Goal: Transaction & Acquisition: Obtain resource

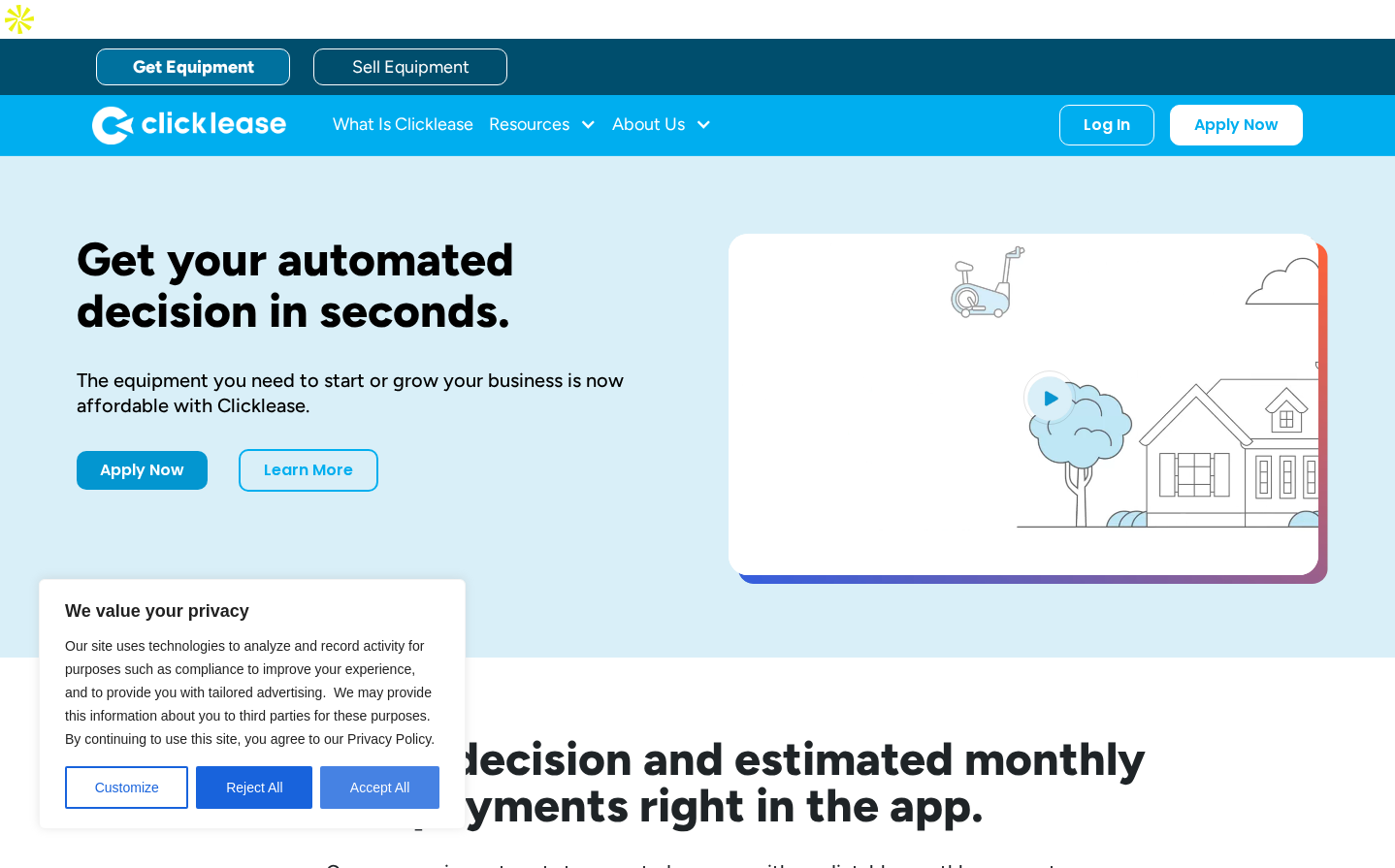
click at [381, 788] on button "Accept All" at bounding box center [380, 787] width 119 height 43
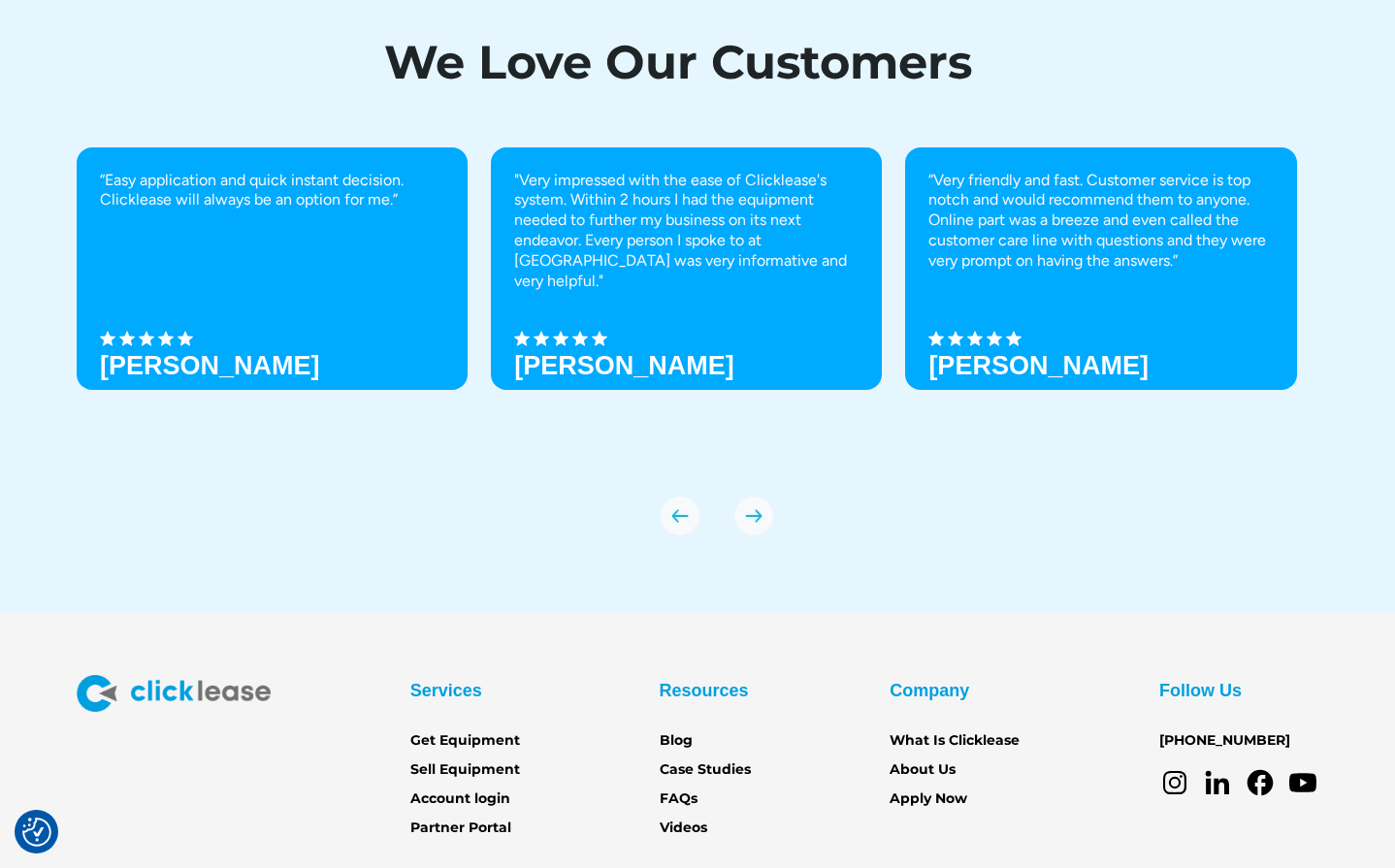
scroll to position [6691, 0]
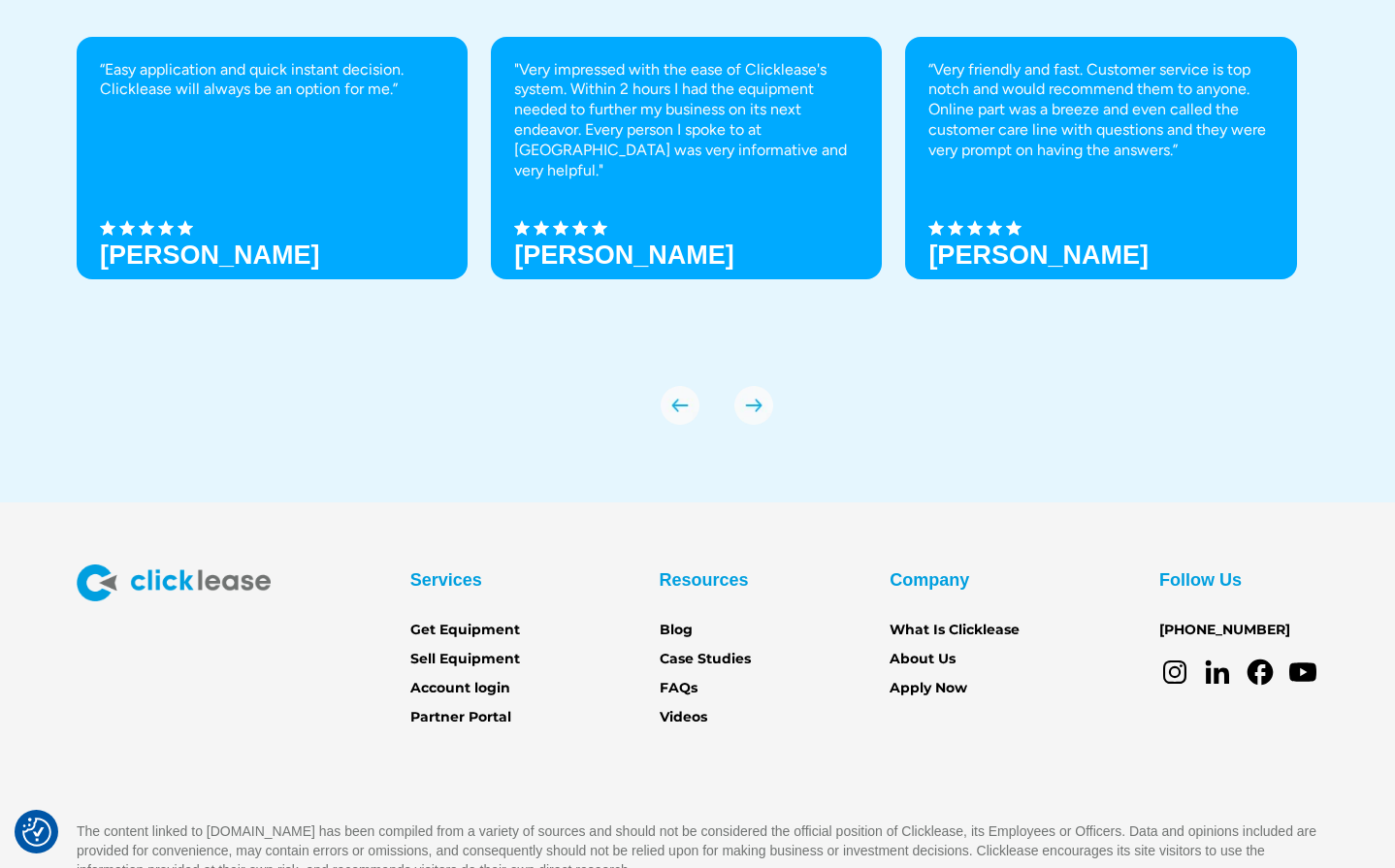
click at [464, 632] on div "Services Get Equipment Sell Equipment Account login Partner Portal" at bounding box center [465, 647] width 109 height 165
click at [466, 648] on link "Sell Equipment" at bounding box center [465, 658] width 109 height 21
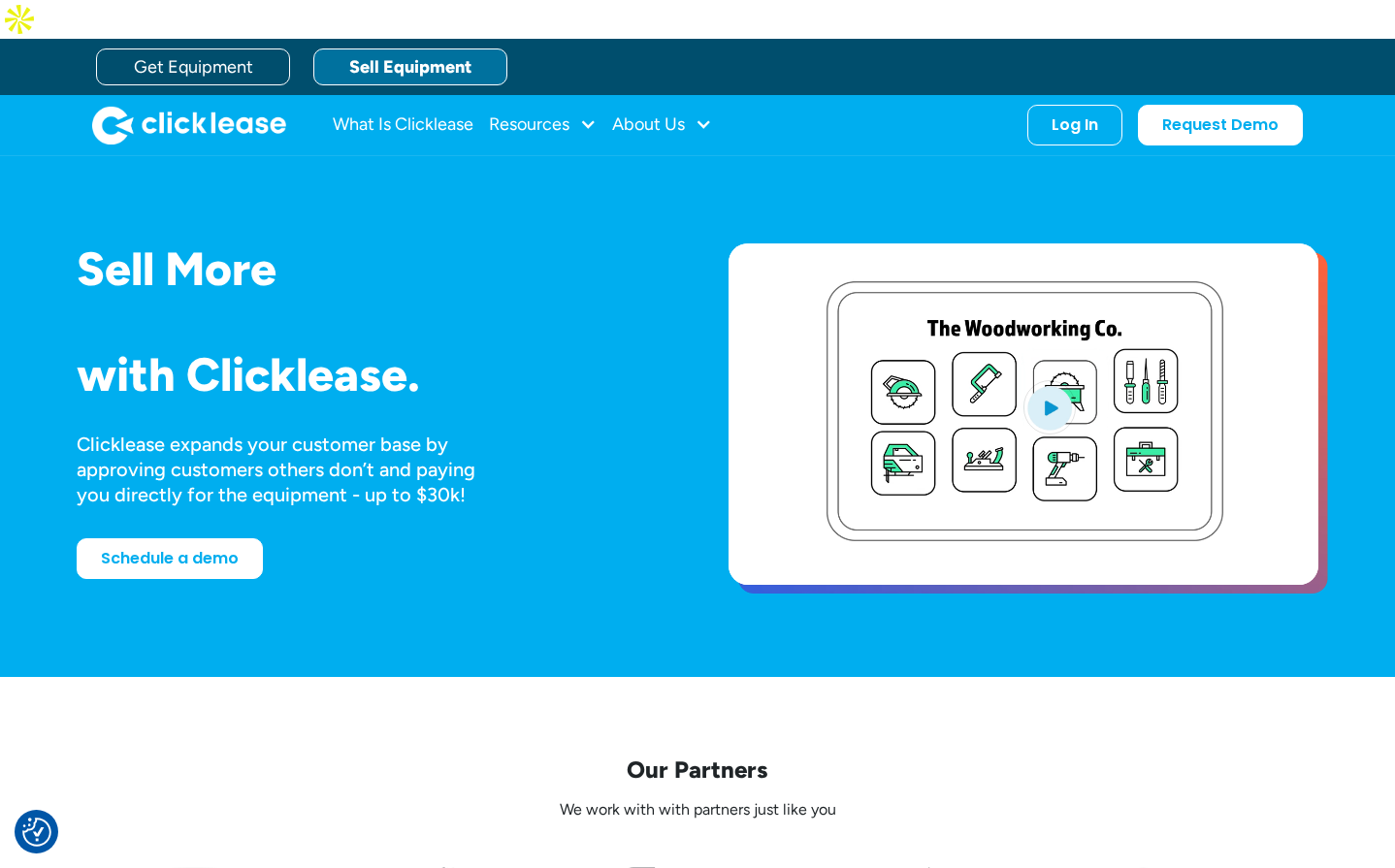
click at [1035, 380] on img "open lightbox" at bounding box center [1049, 407] width 53 height 55
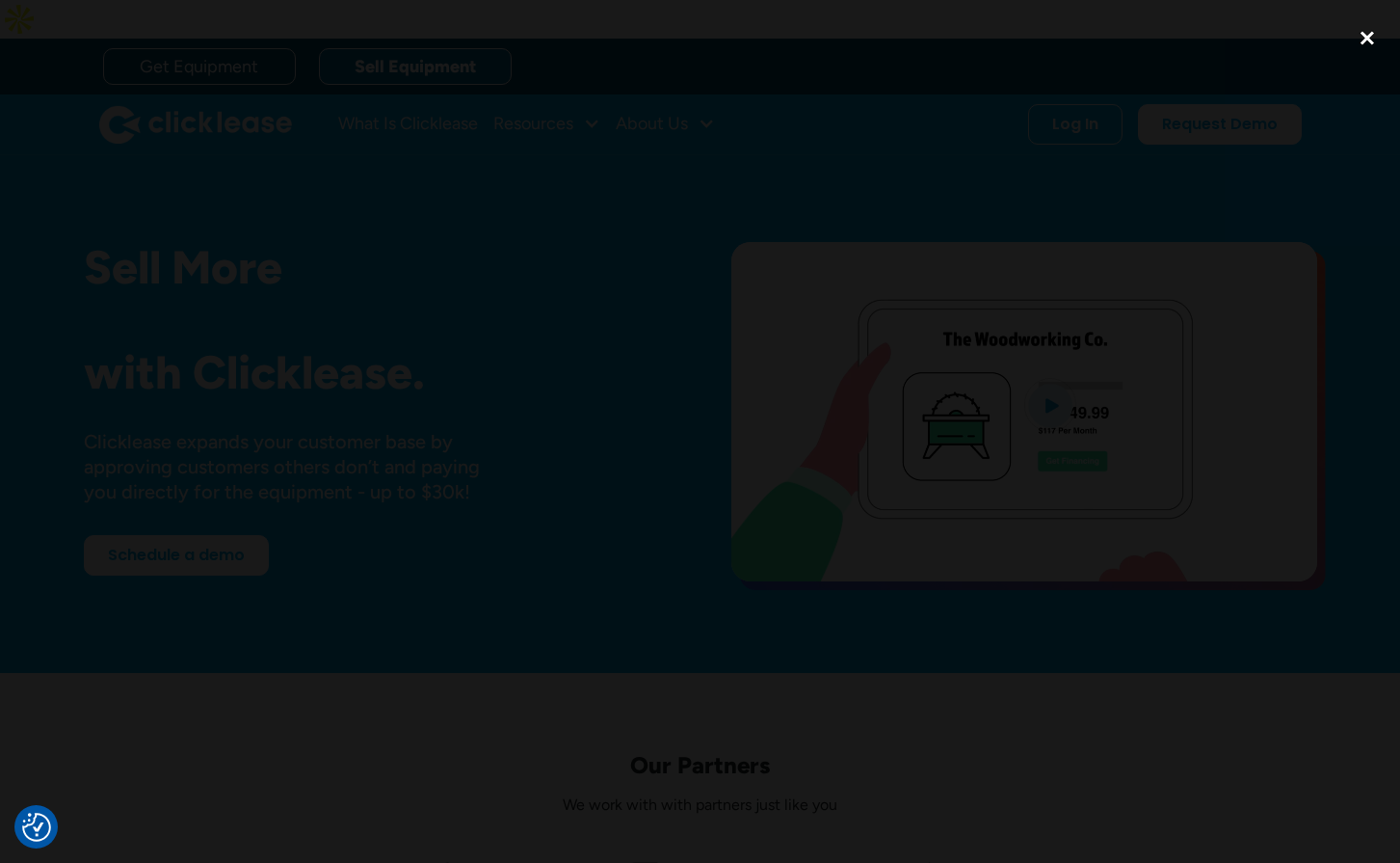
click at [1351, 34] on div "close lightbox" at bounding box center [1367, 39] width 65 height 43
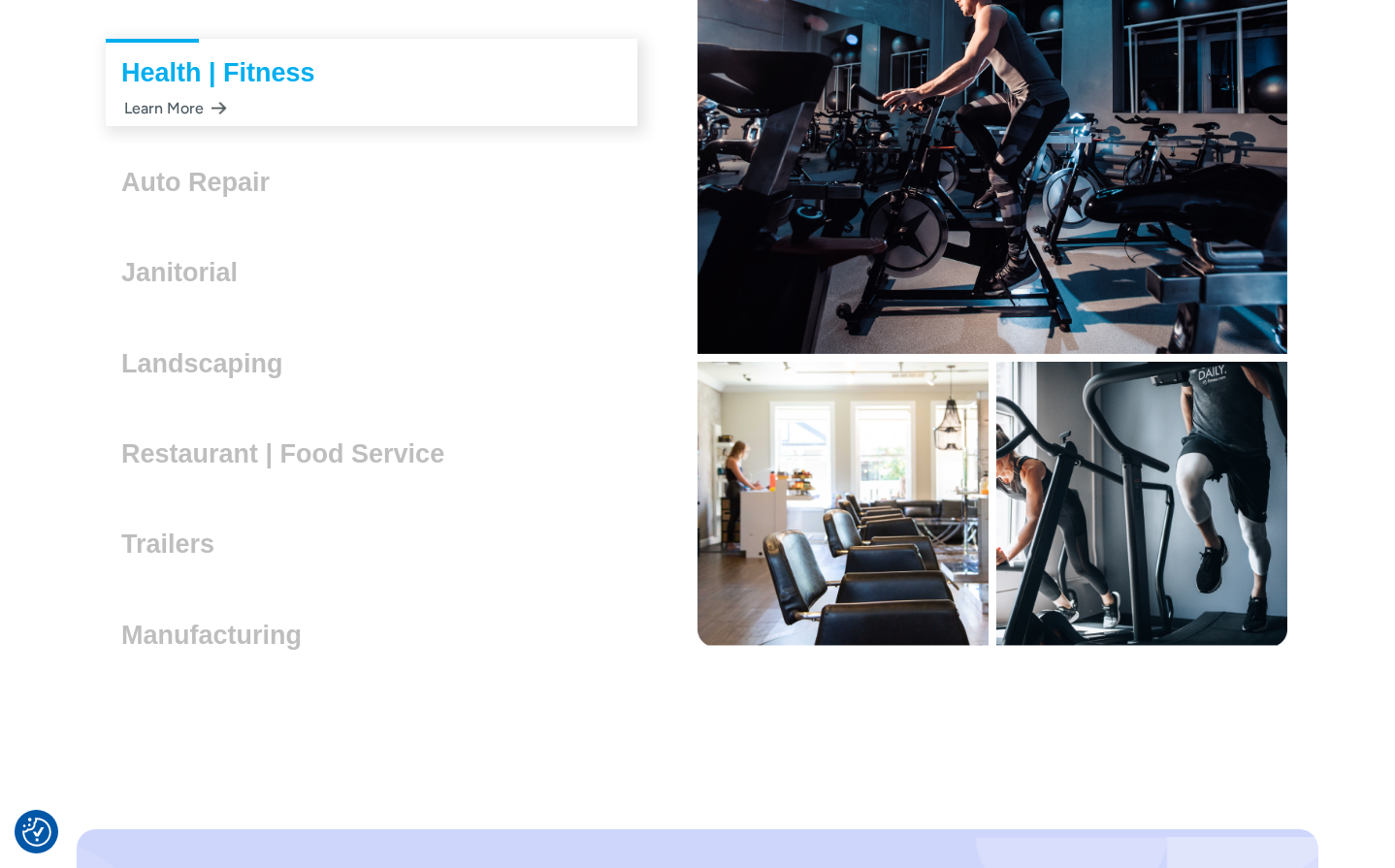
scroll to position [5625, 0]
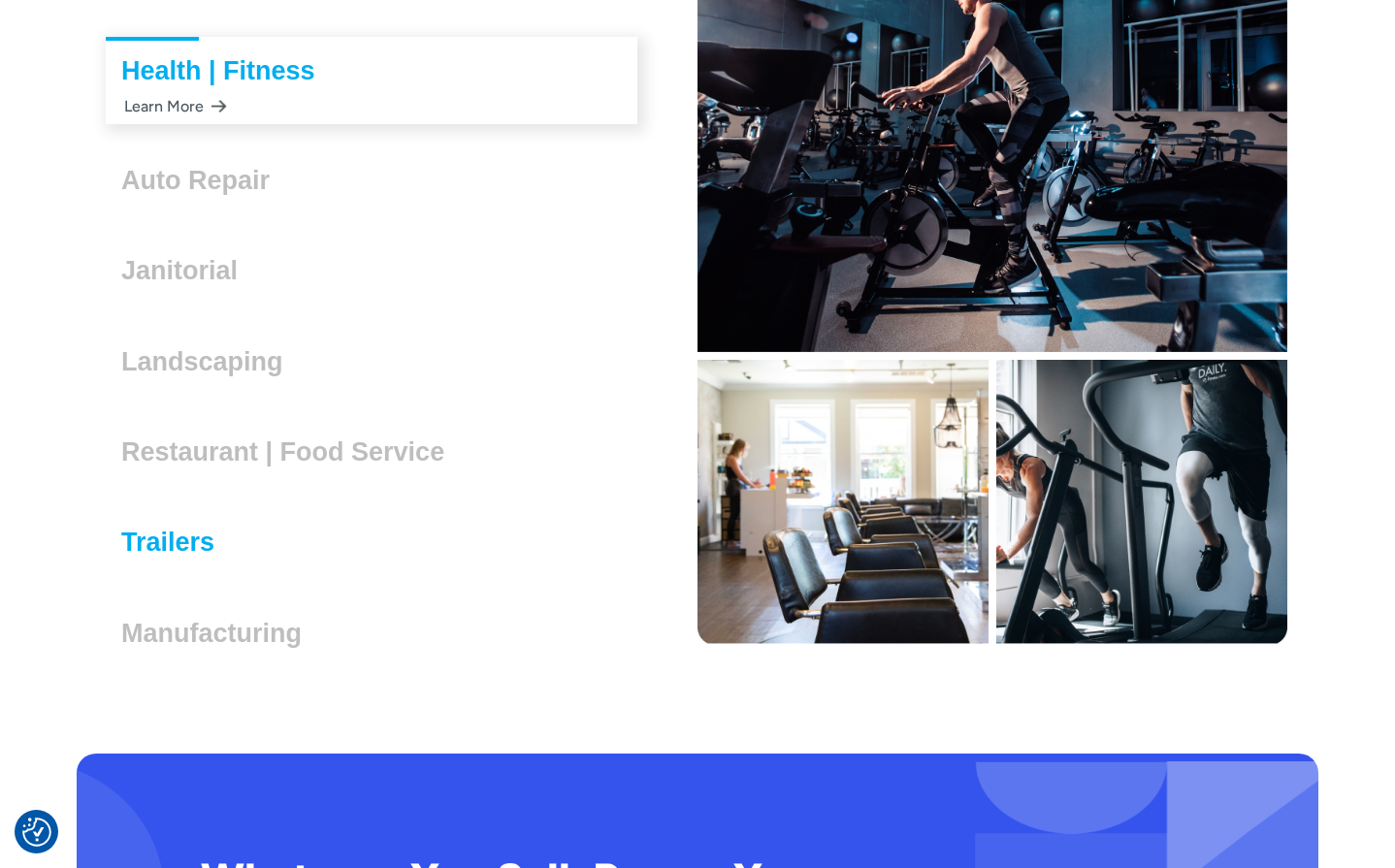
click at [166, 528] on h3 "Trailers" at bounding box center [175, 542] width 108 height 29
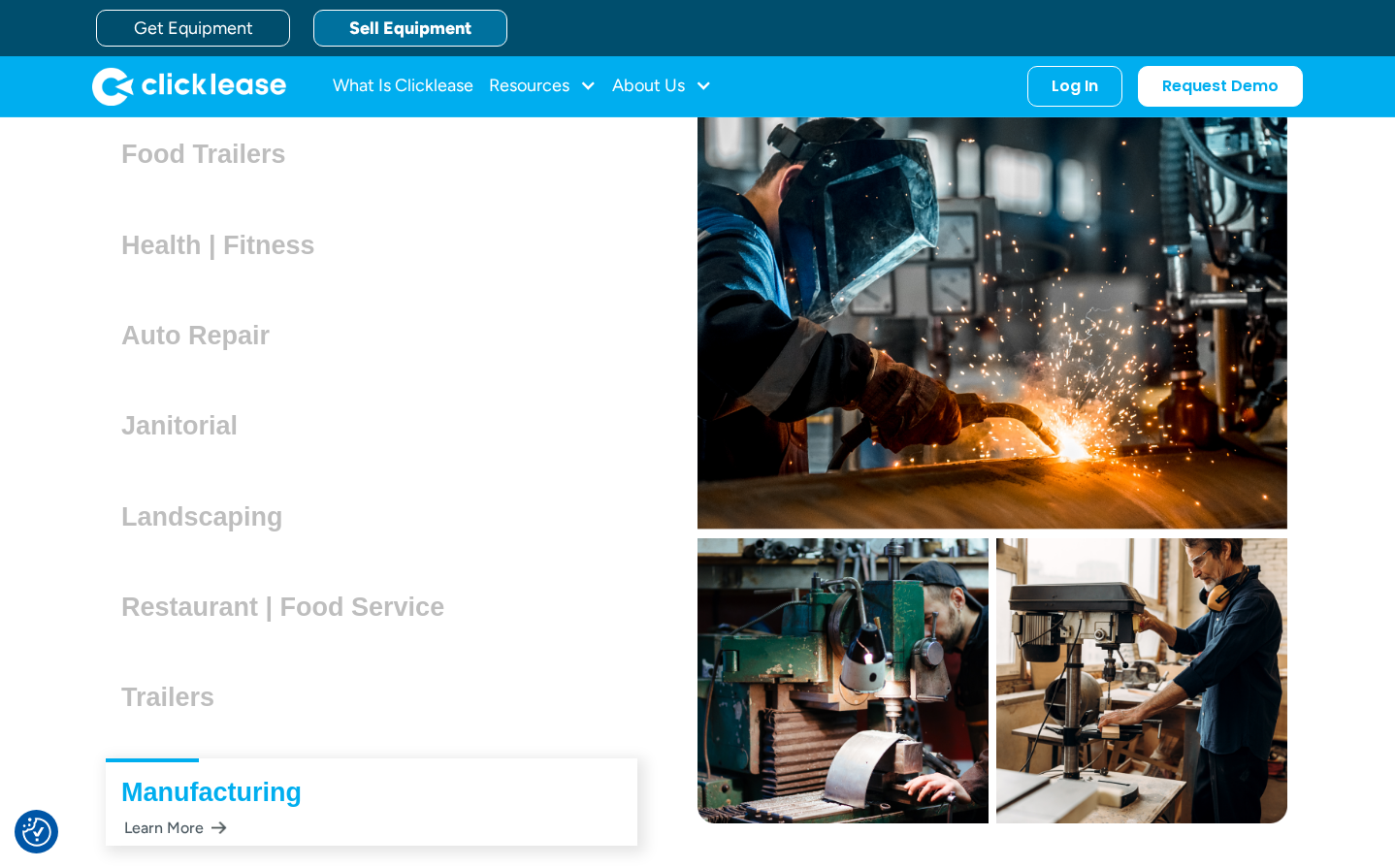
scroll to position [5427, 0]
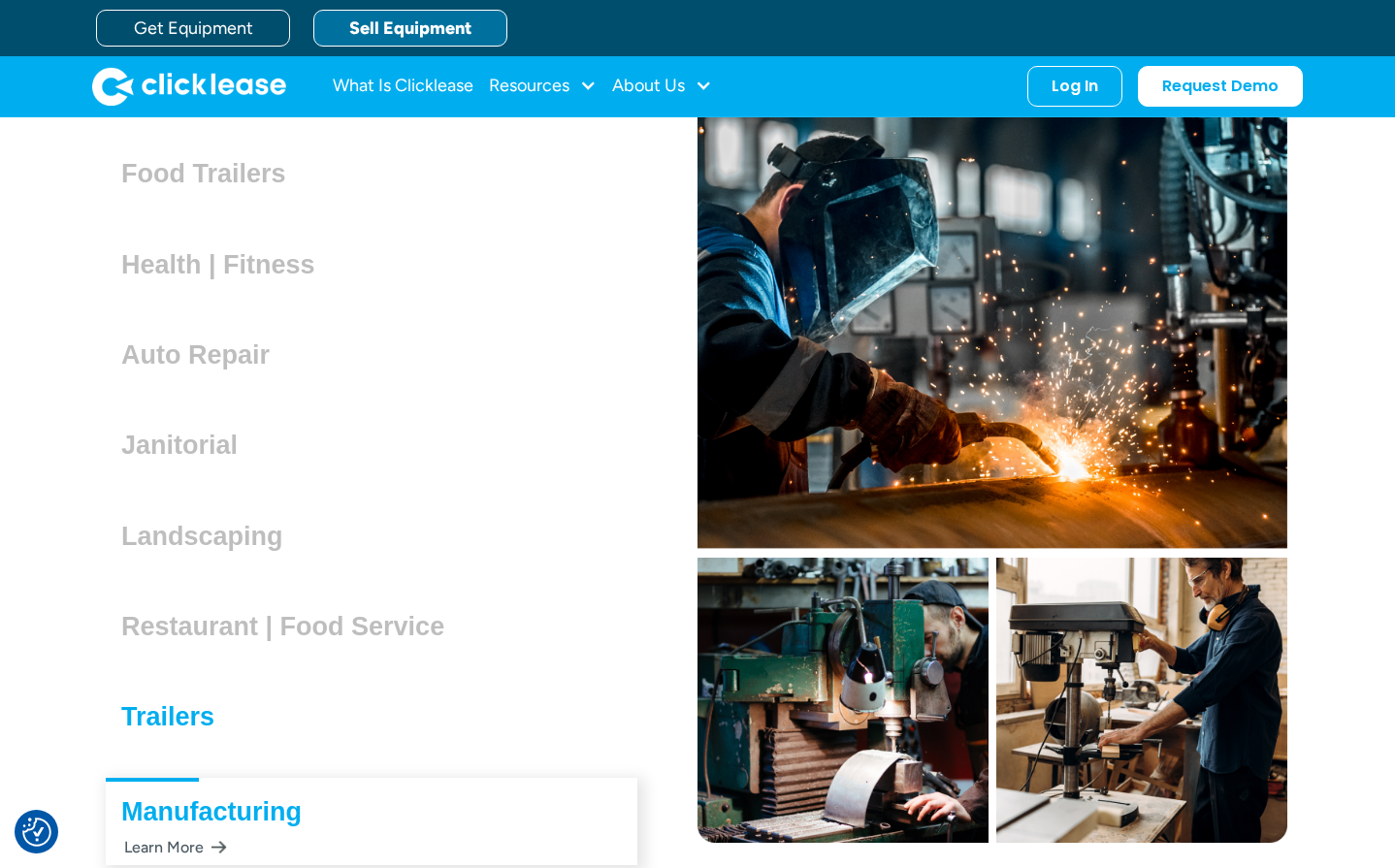
click at [148, 702] on h3 "Trailers" at bounding box center [175, 716] width 108 height 29
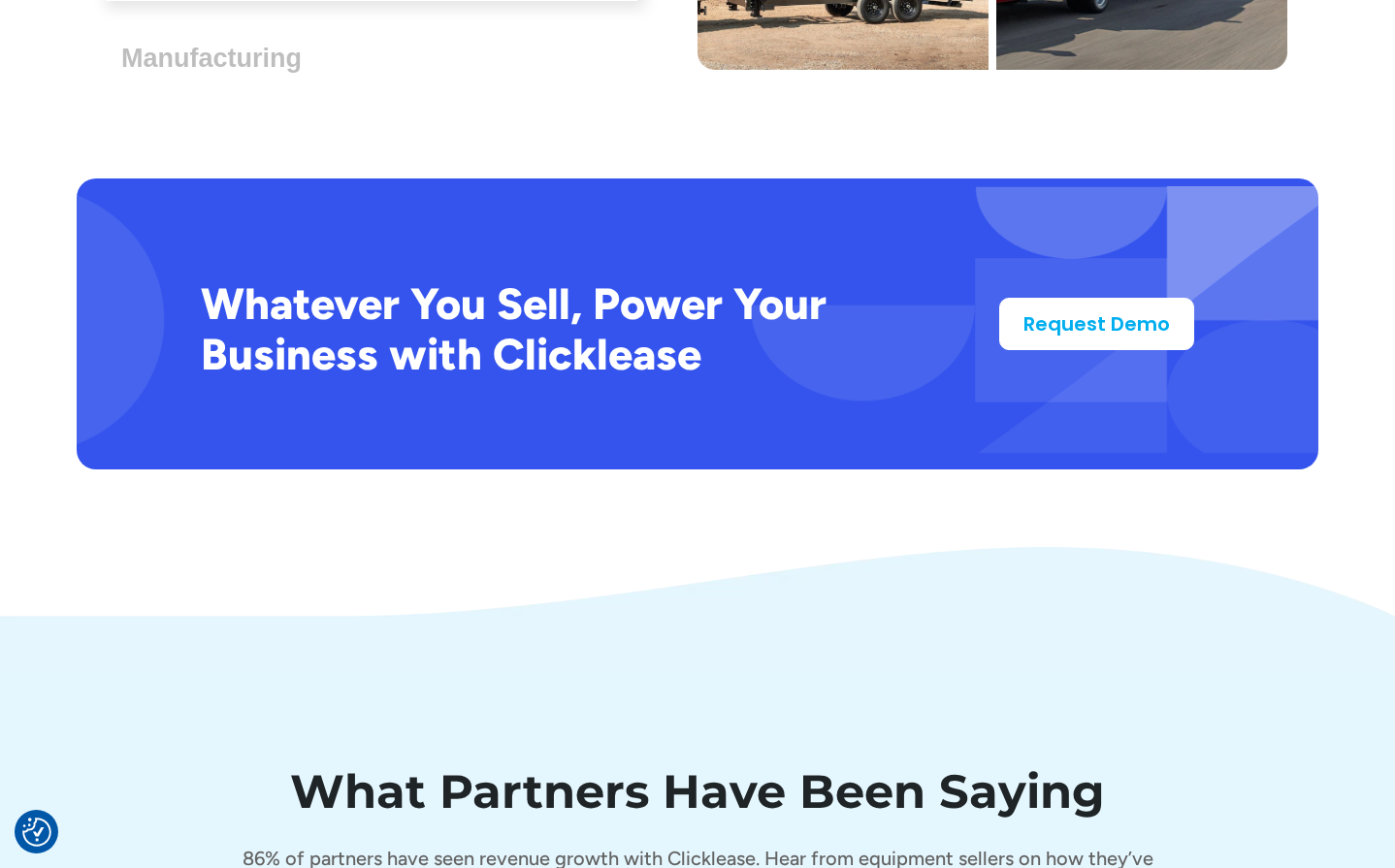
scroll to position [6202, 0]
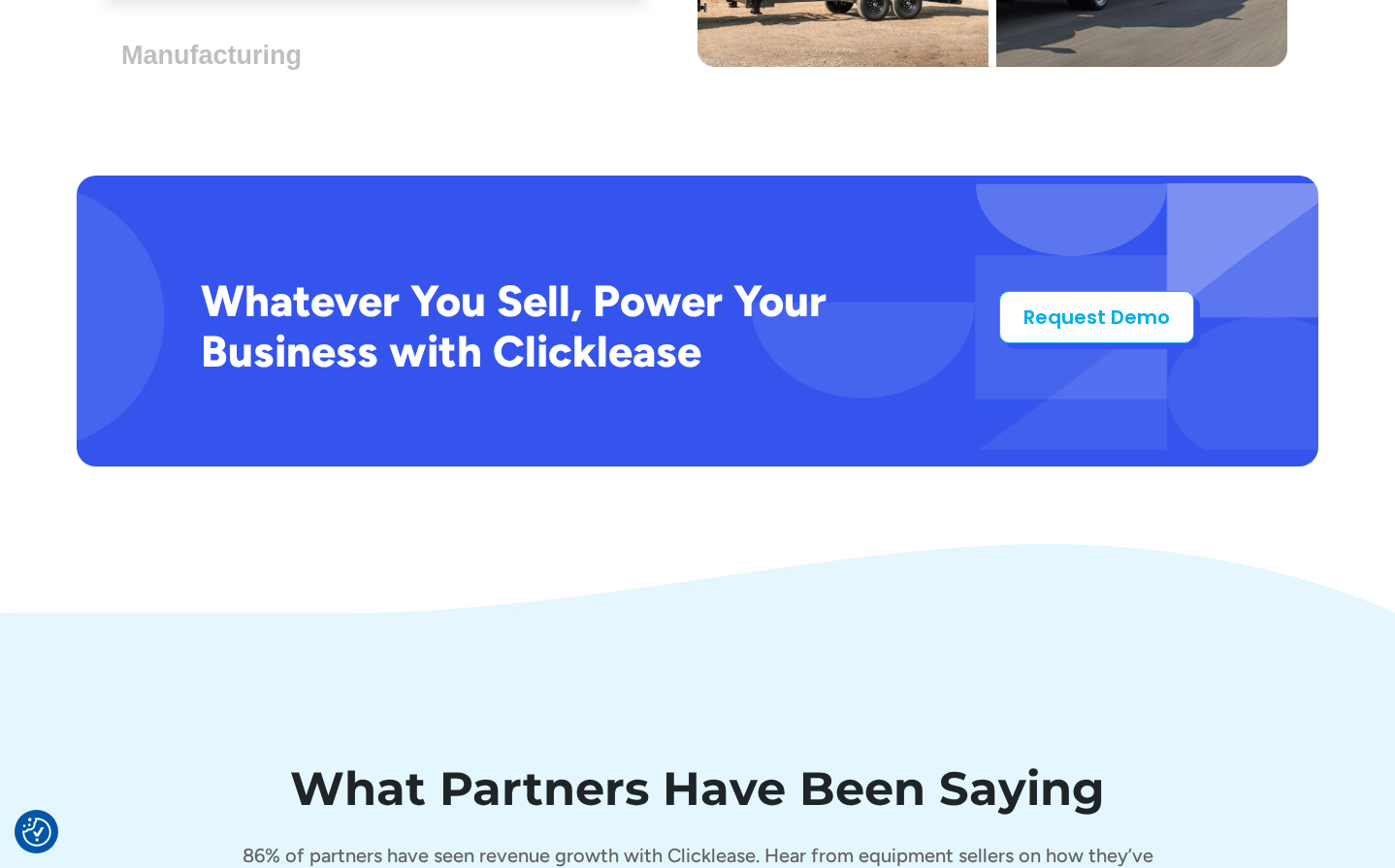
click at [1090, 291] on link "Request Demo" at bounding box center [1097, 317] width 195 height 53
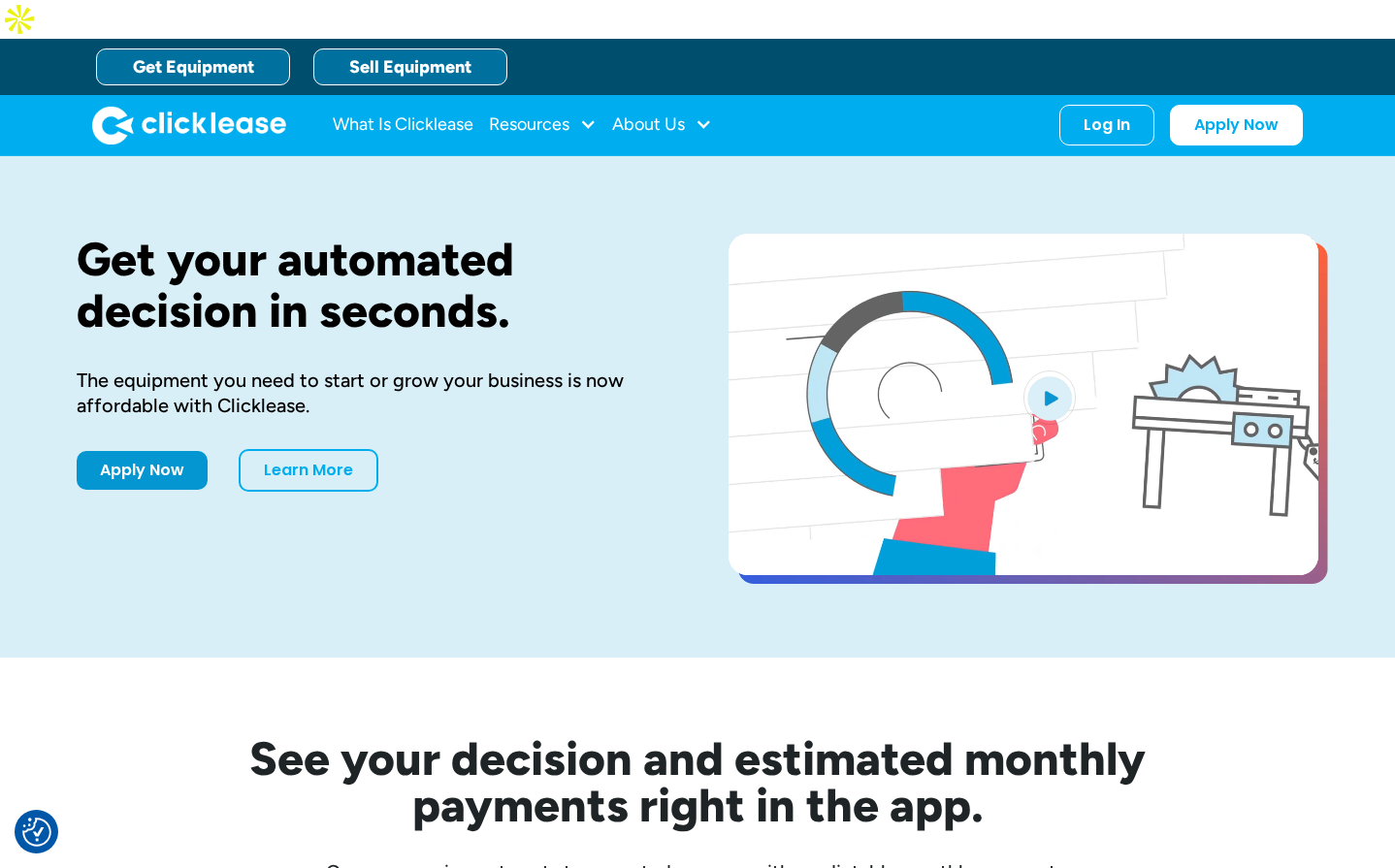
click at [453, 49] on link "Sell Equipment" at bounding box center [410, 67] width 194 height 37
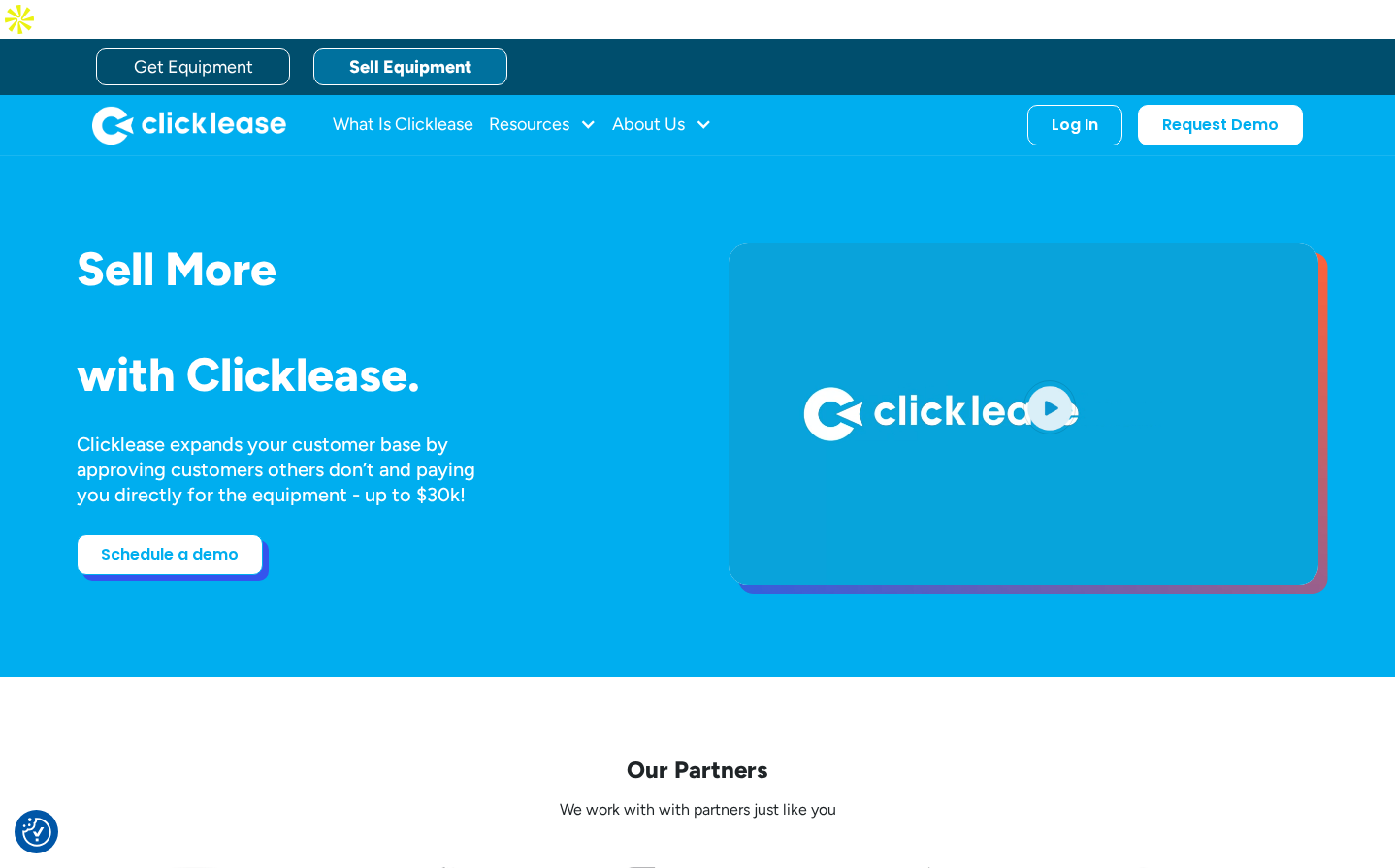
click at [230, 534] on link "Schedule a demo" at bounding box center [169, 554] width 186 height 41
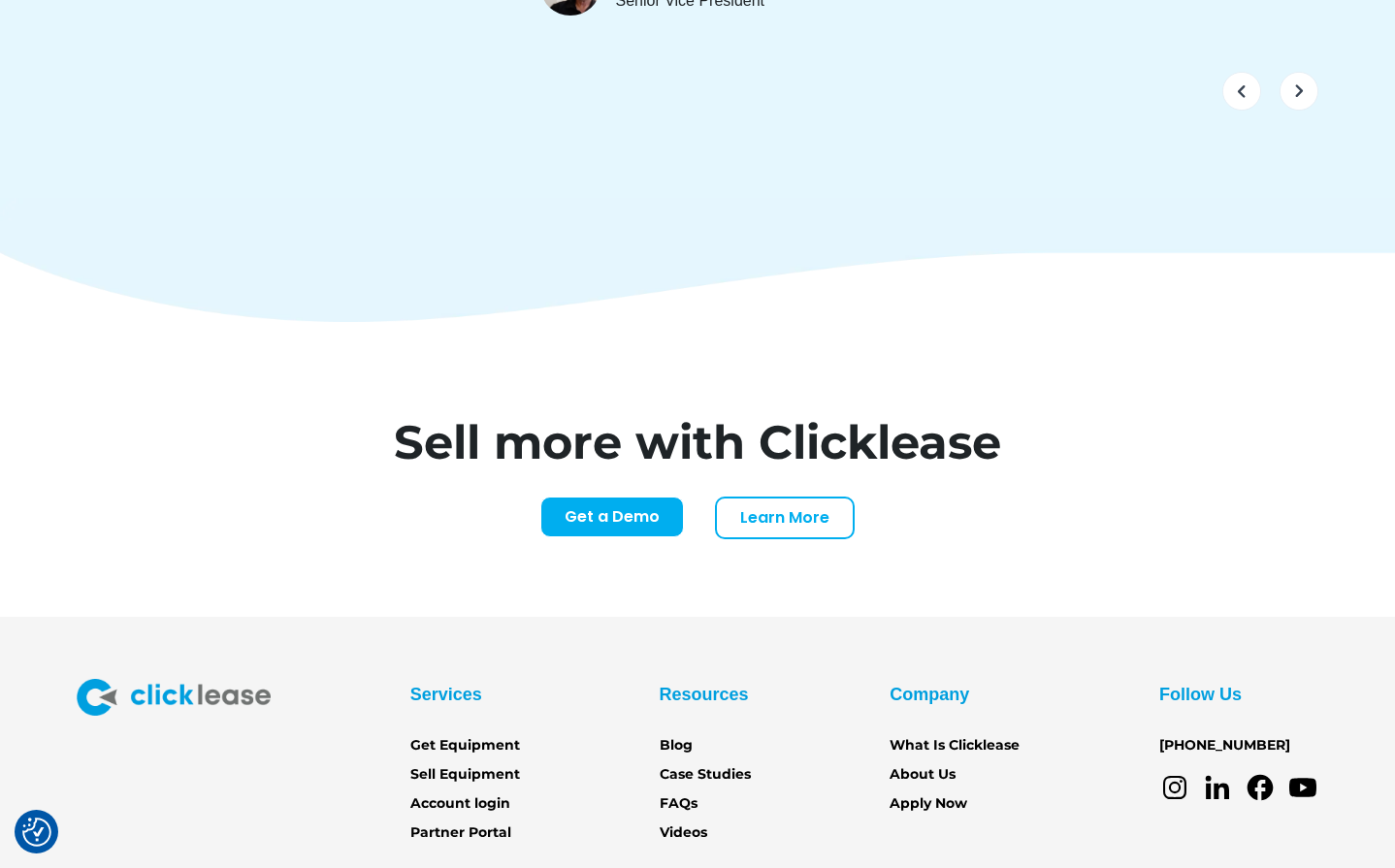
scroll to position [7907, 0]
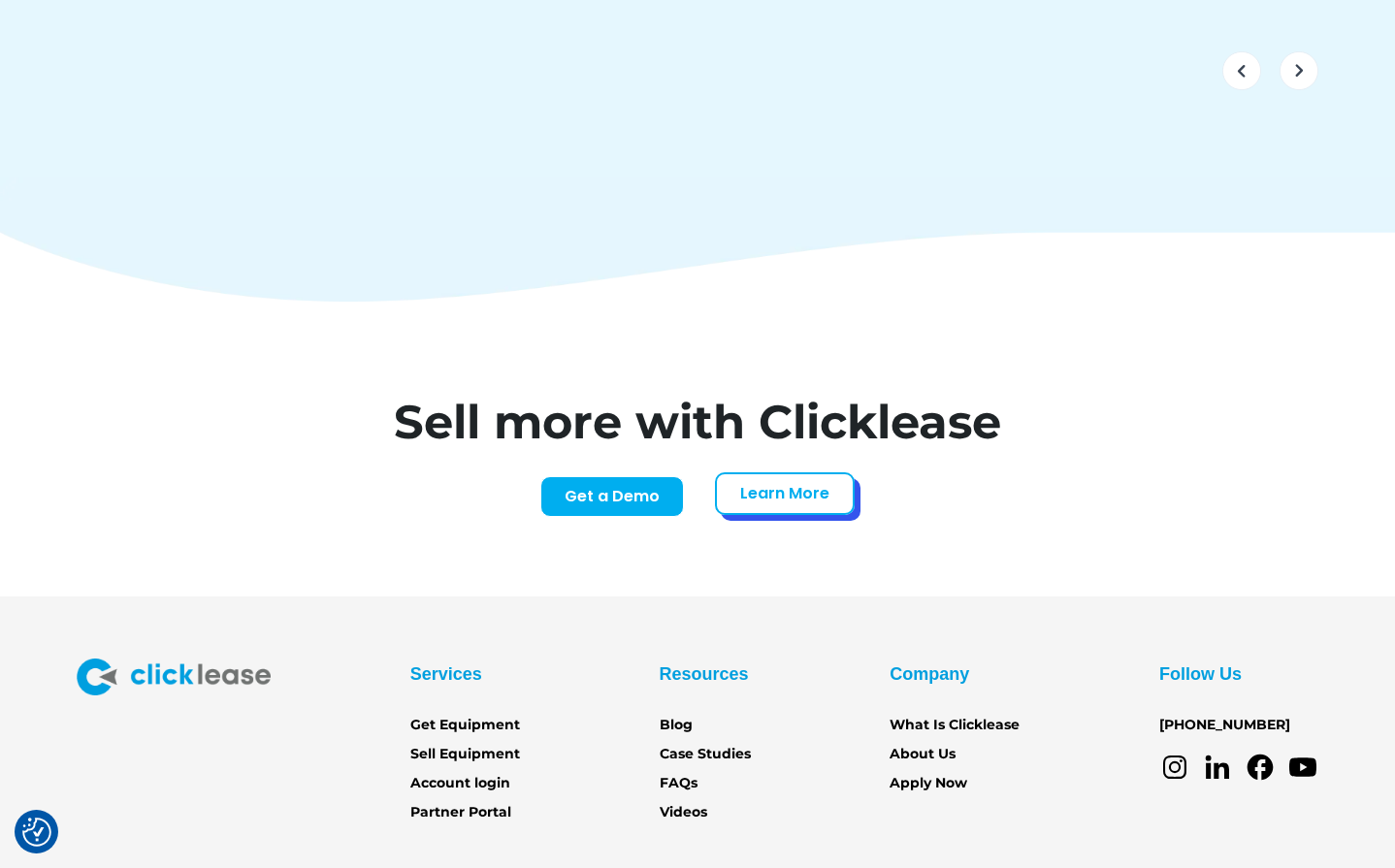
click at [758, 472] on link "Learn More" at bounding box center [785, 493] width 139 height 43
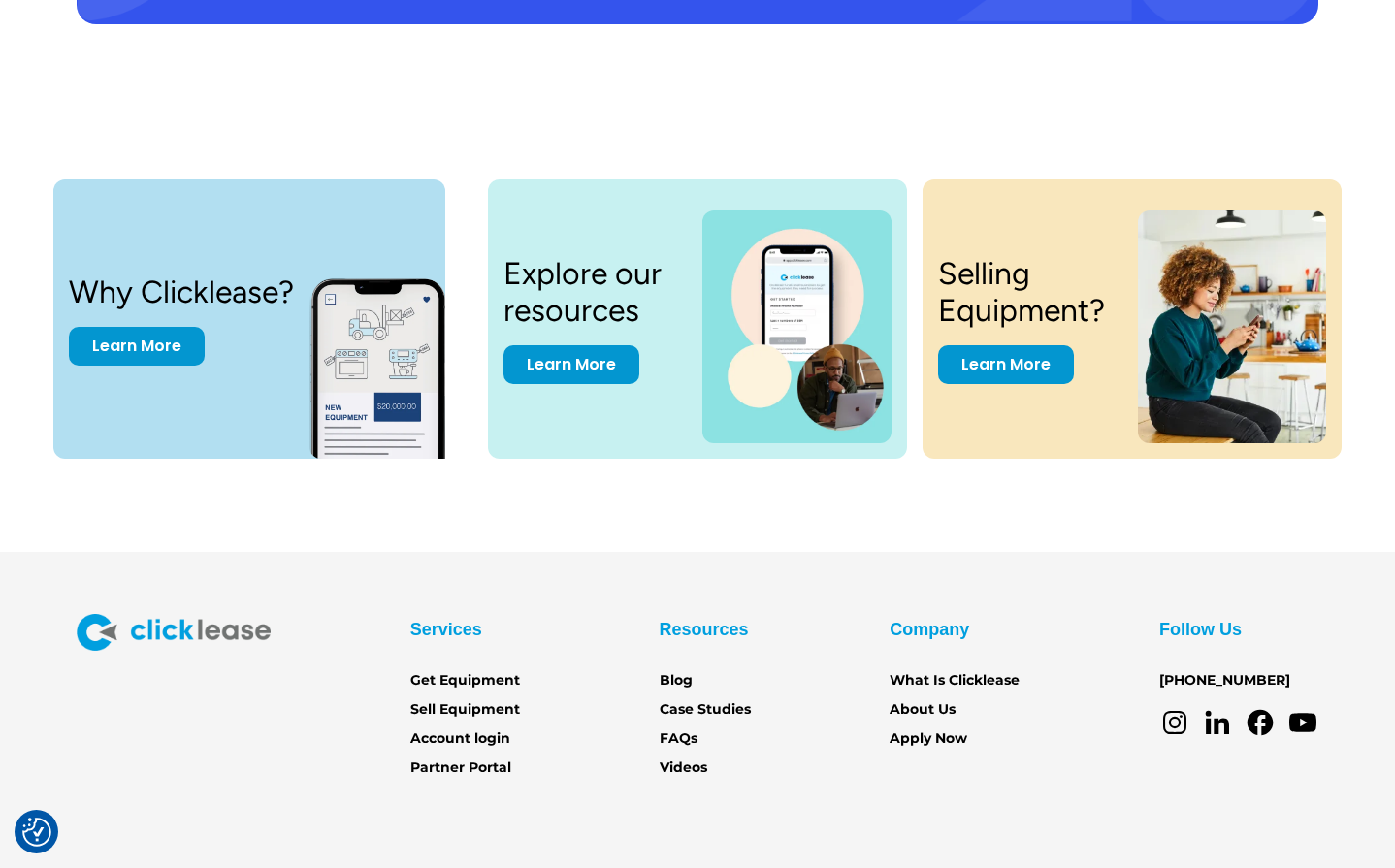
scroll to position [3972, 0]
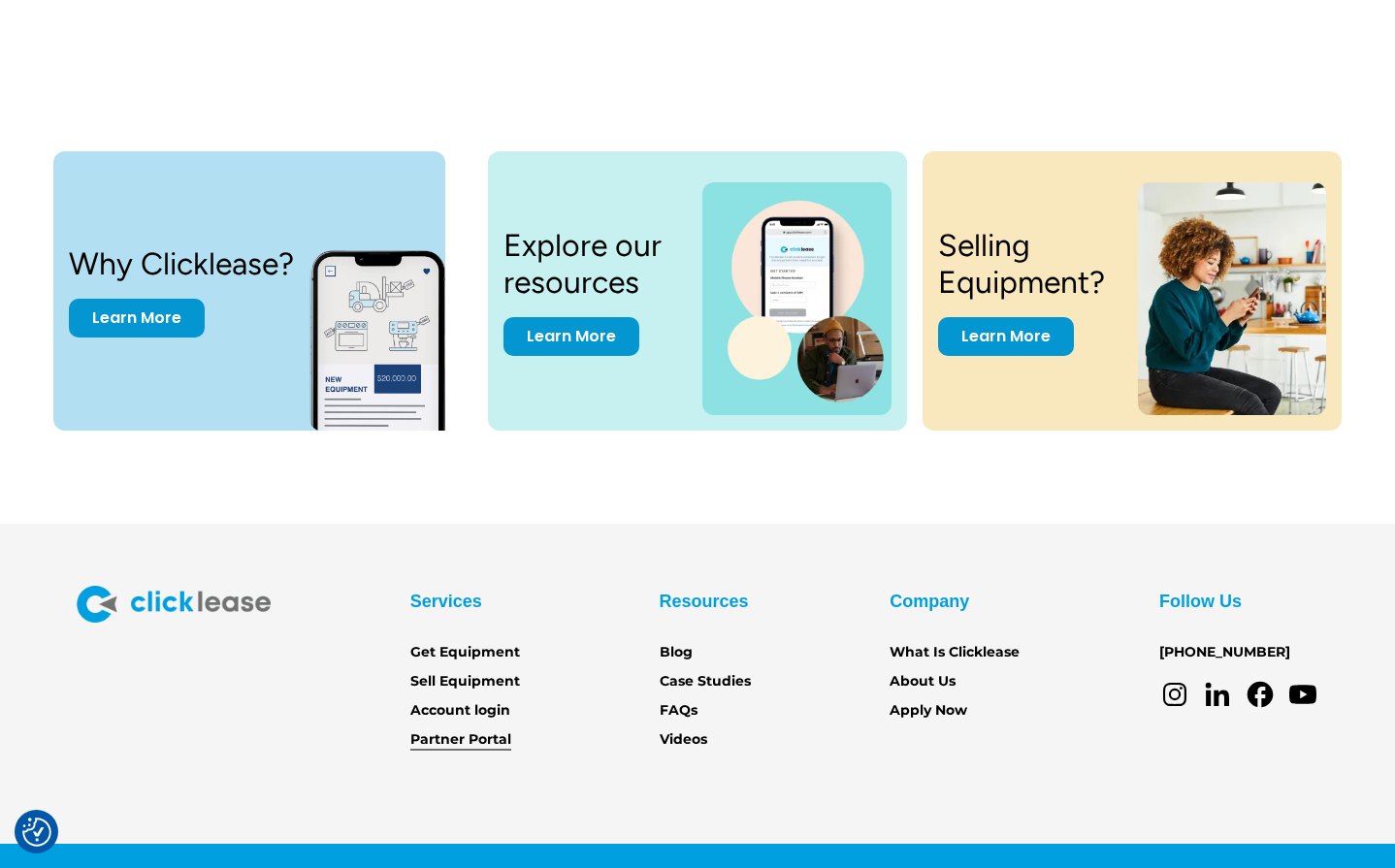
click at [477, 729] on link "Partner Portal" at bounding box center [460, 739] width 100 height 21
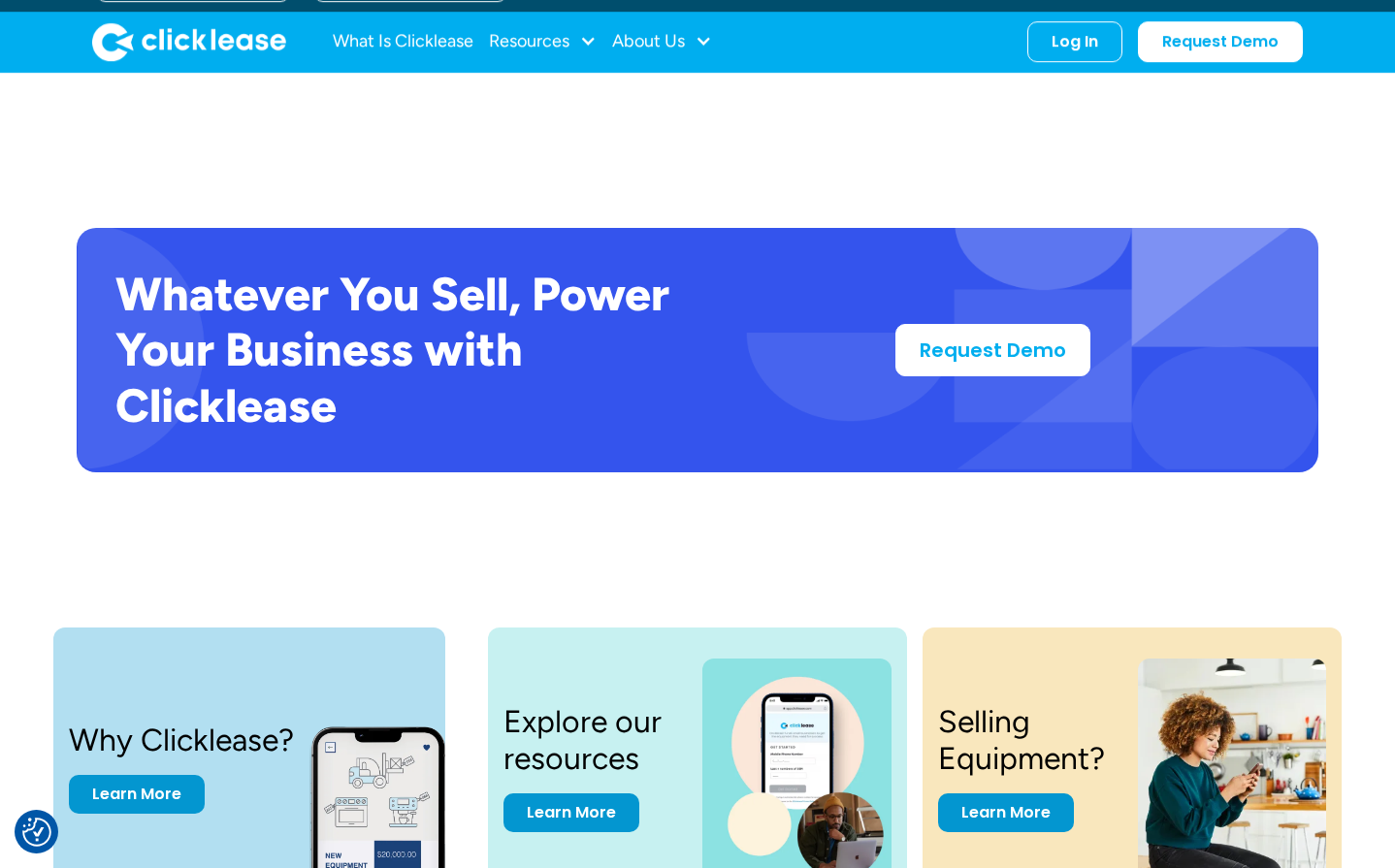
scroll to position [3487, 0]
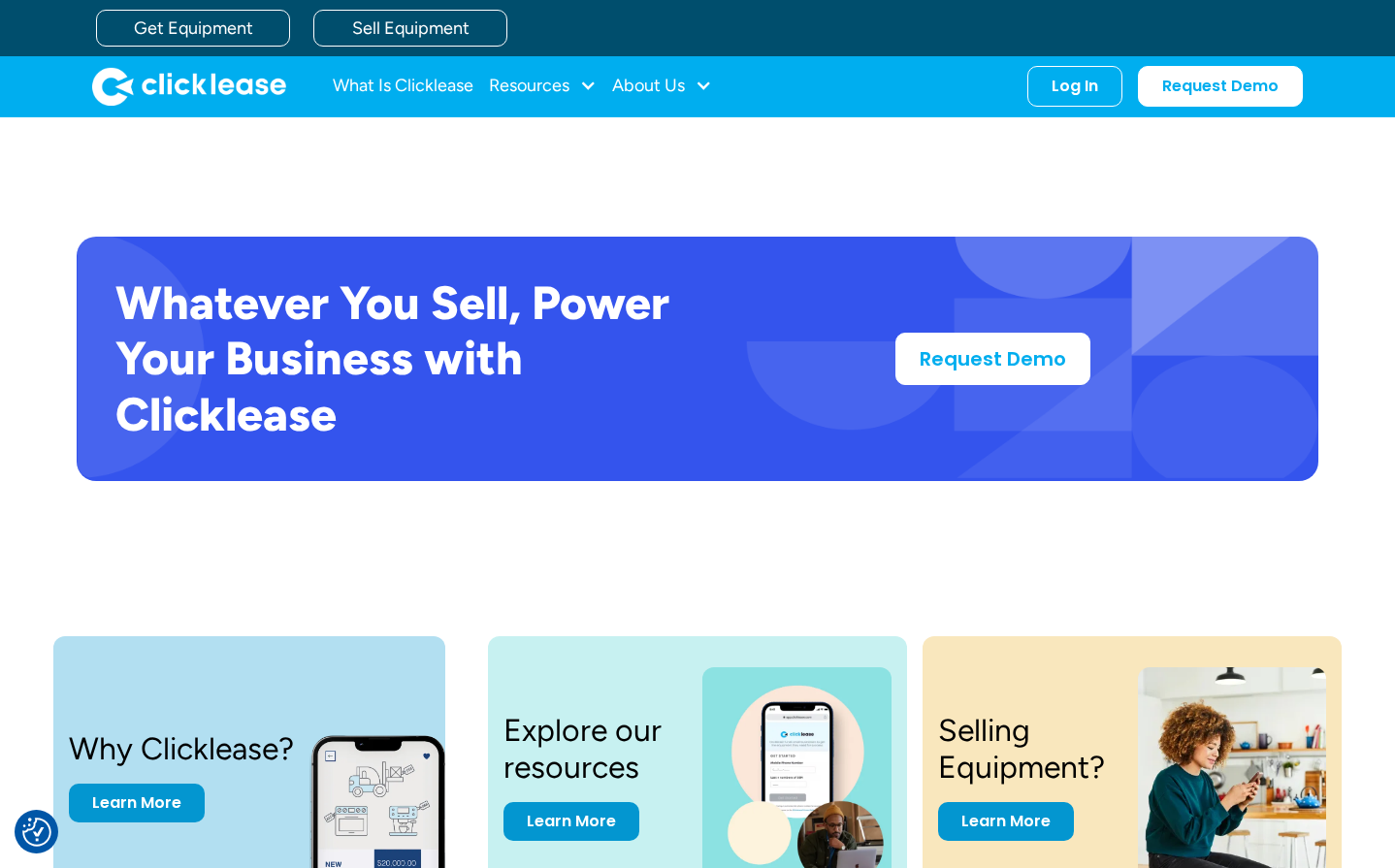
click at [439, 511] on div "Whatever You Sell, Power Your Business with Clicklease Request Demo" at bounding box center [697, 359] width 1241 height 401
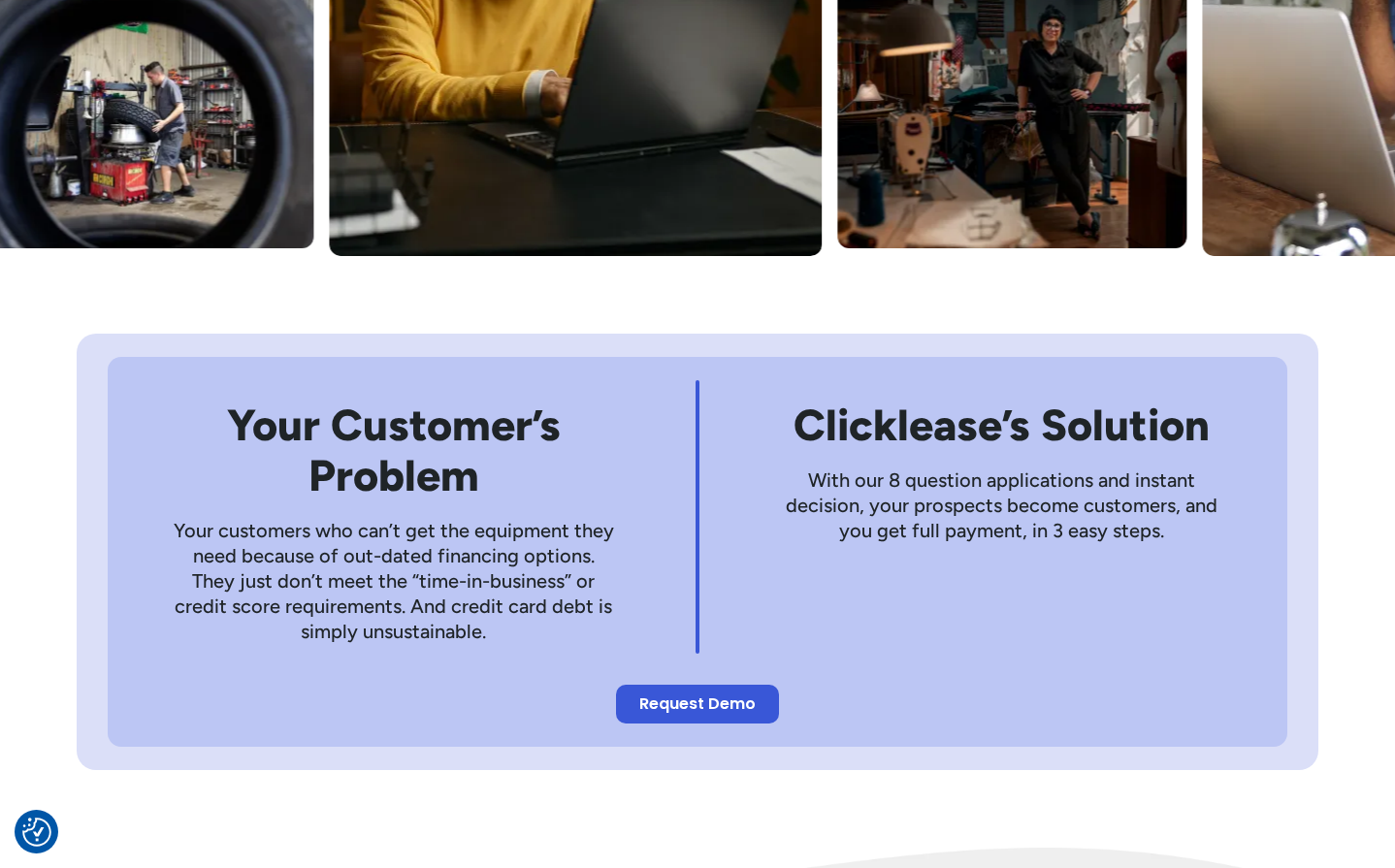
scroll to position [772, 0]
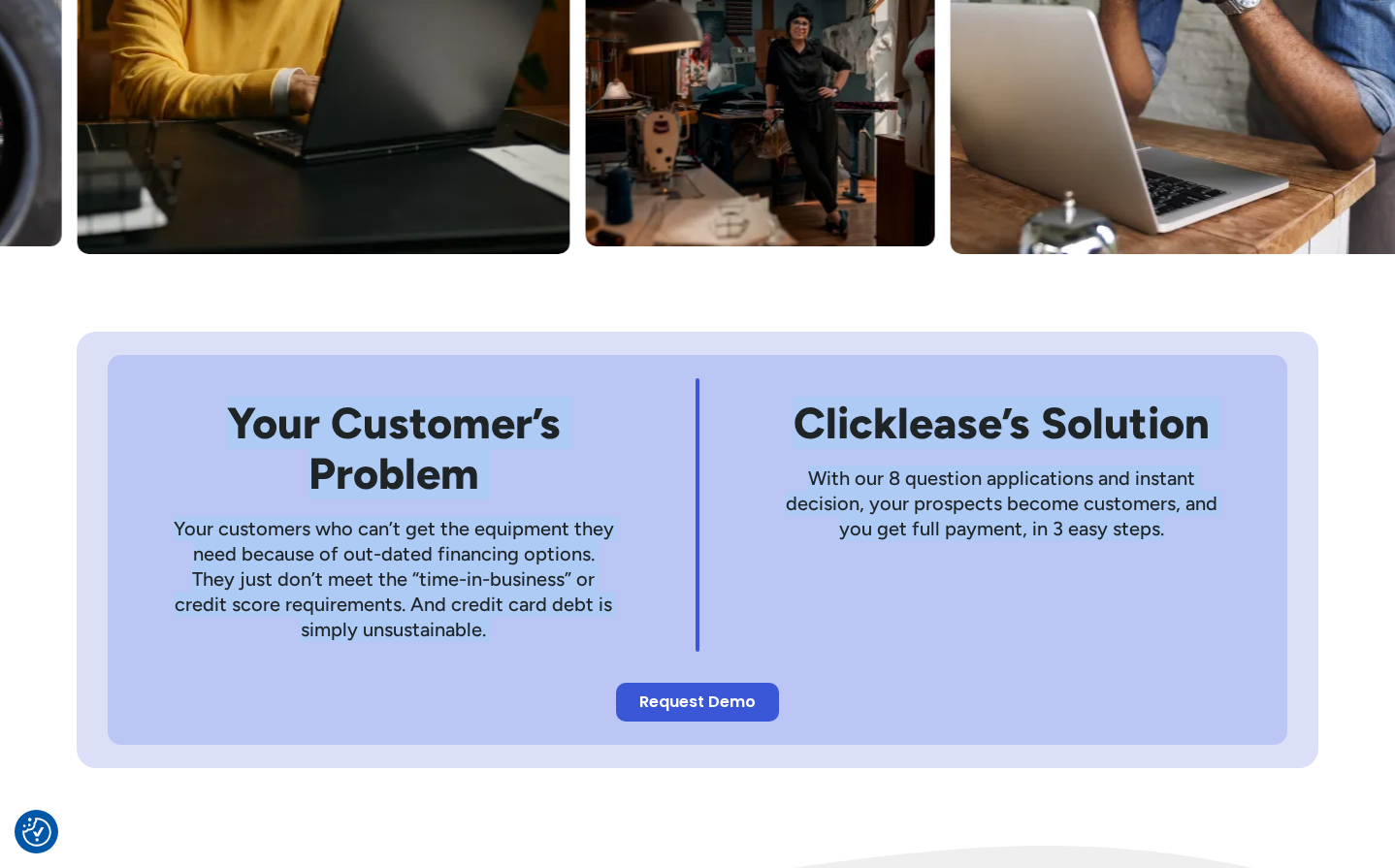
drag, startPoint x: 237, startPoint y: 383, endPoint x: 1207, endPoint y: 583, distance: 990.4
click at [1207, 583] on div "Your Customer’s Problem Your customers who can’t get the equipment they need be…" at bounding box center [697, 514] width 1118 height 273
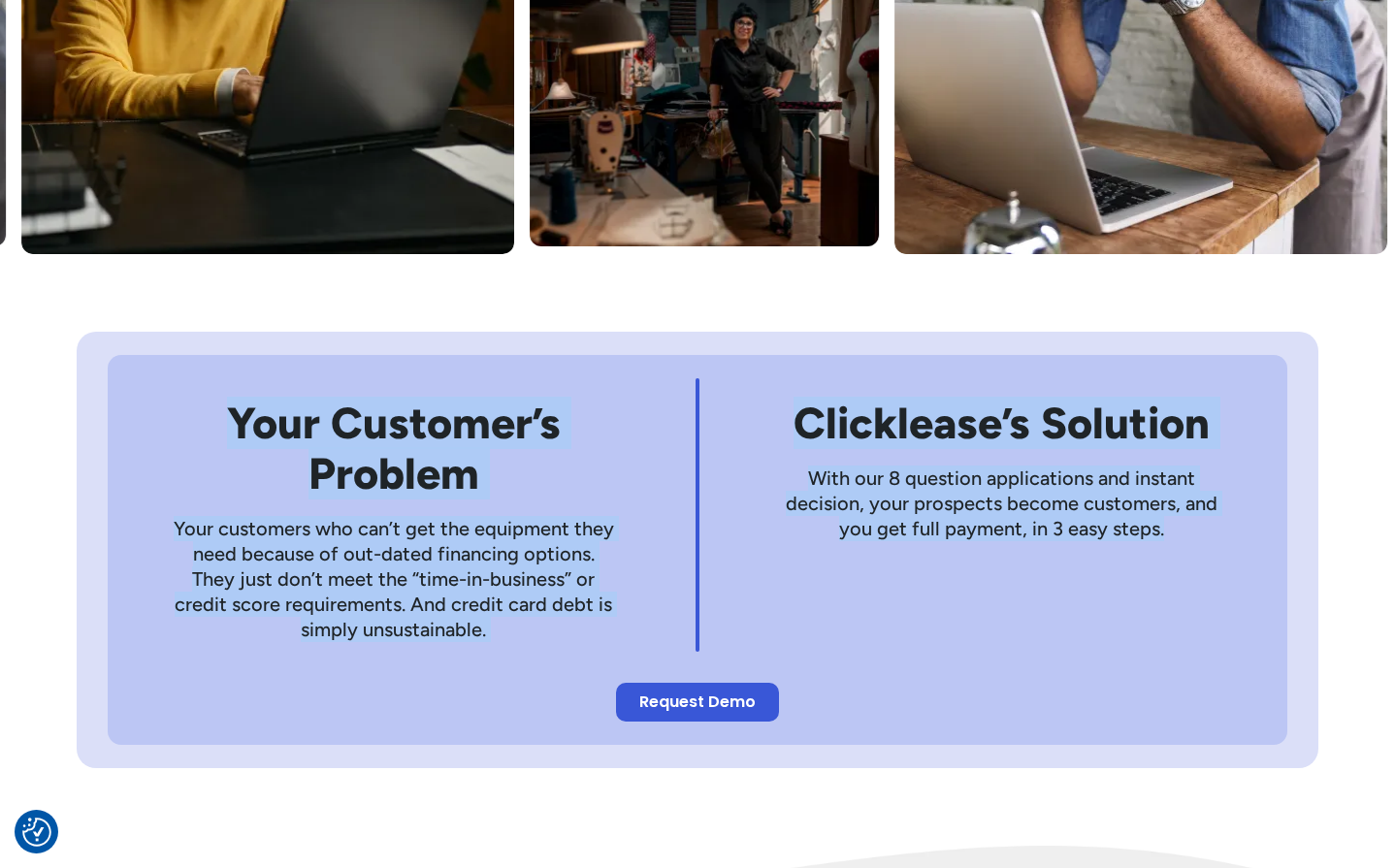
click at [589, 566] on p "Your customers who can’t get the equipment they need because of out-dated finan…" at bounding box center [394, 579] width 447 height 126
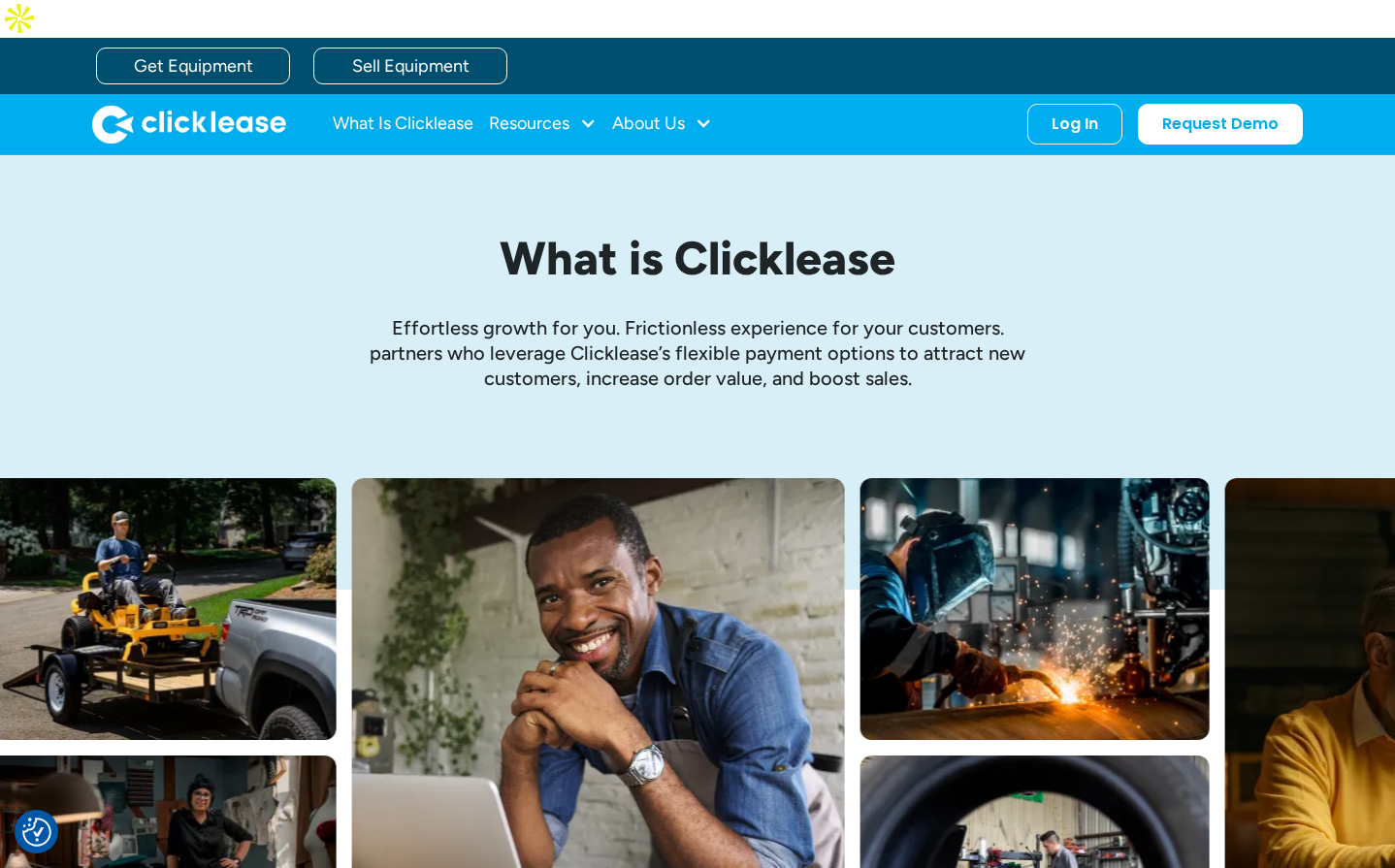
scroll to position [0, 0]
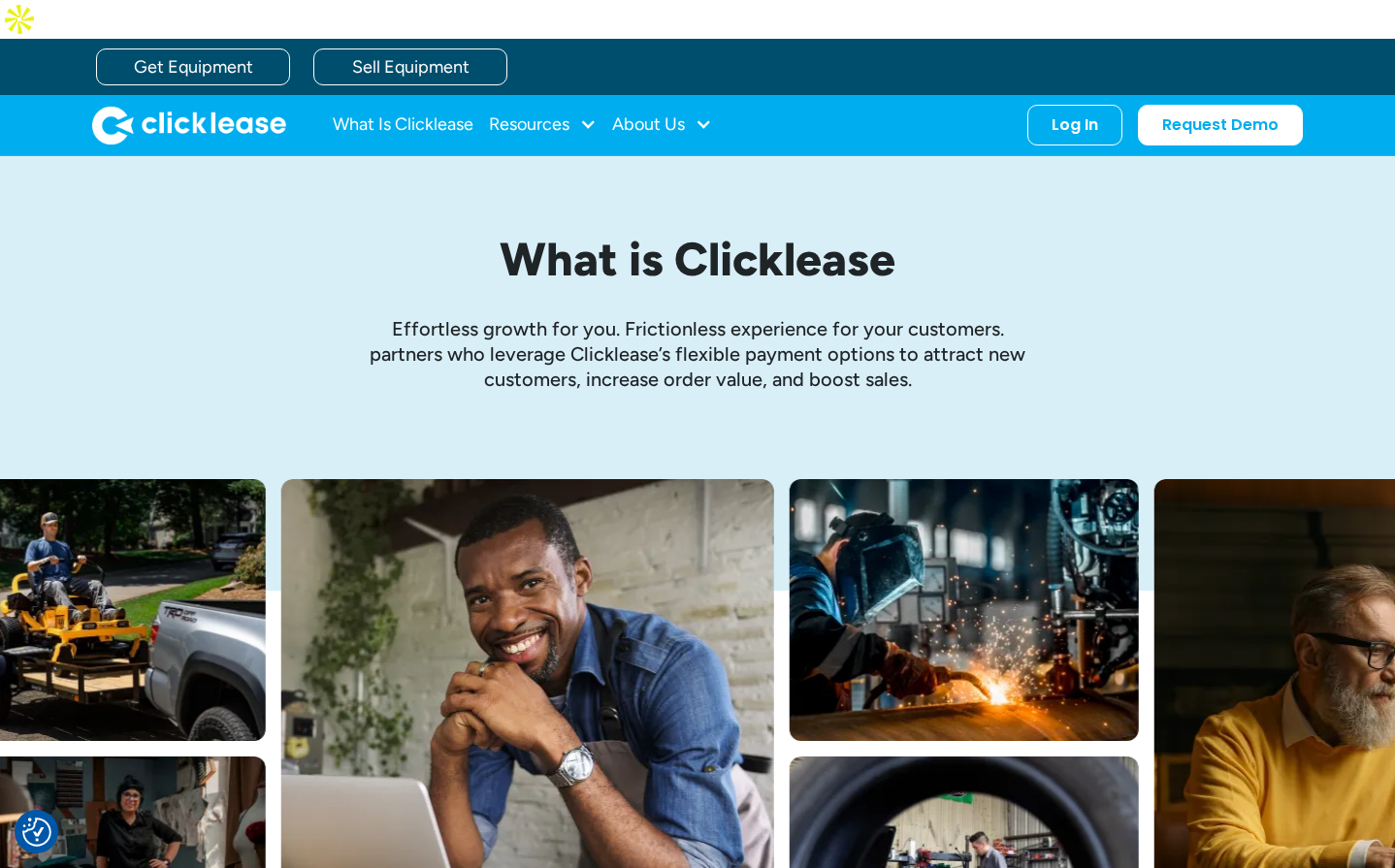
click at [587, 234] on h1 "What is Clicklease" at bounding box center [697, 260] width 912 height 52
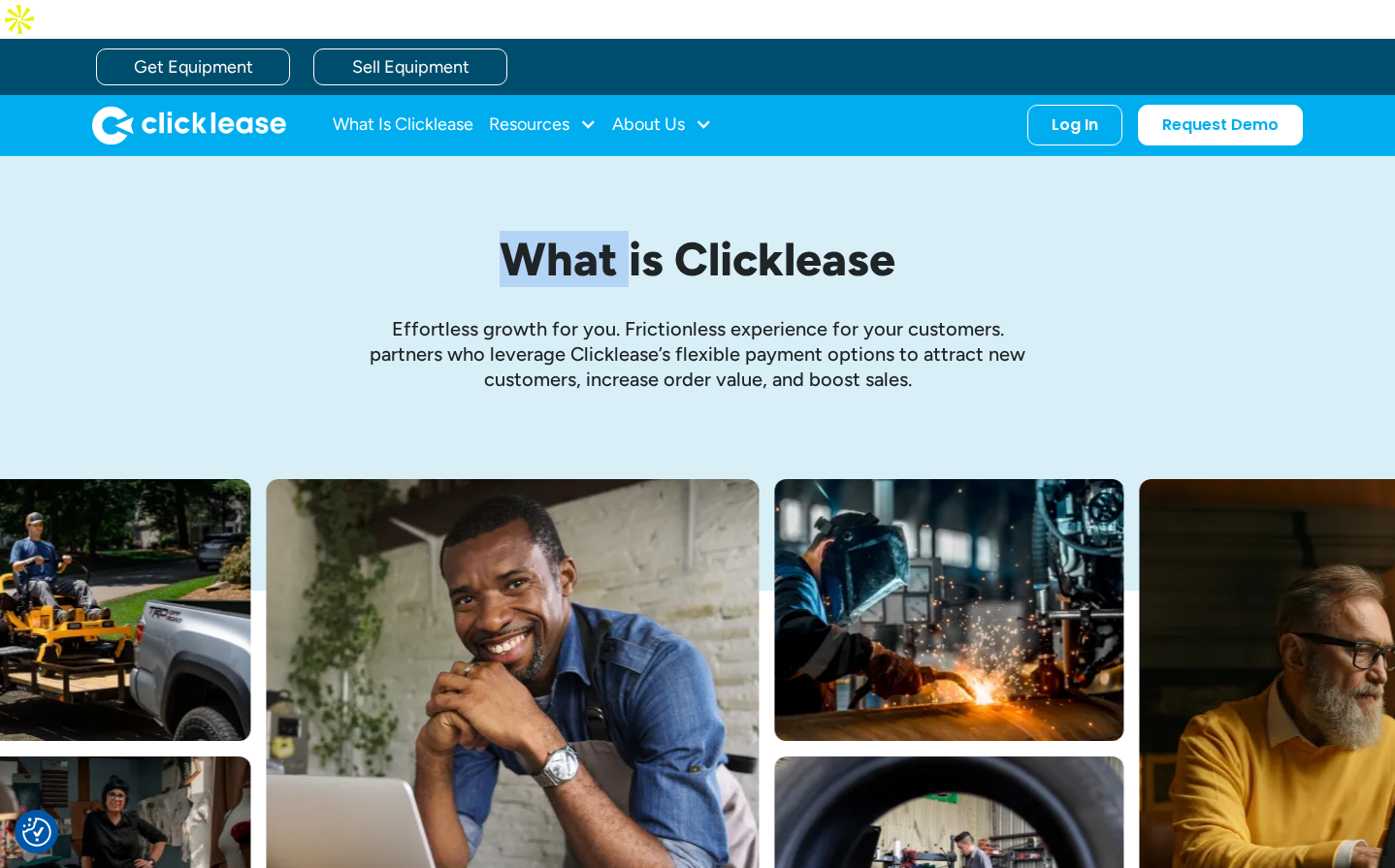
click at [587, 234] on h1 "What is Clicklease" at bounding box center [697, 260] width 912 height 52
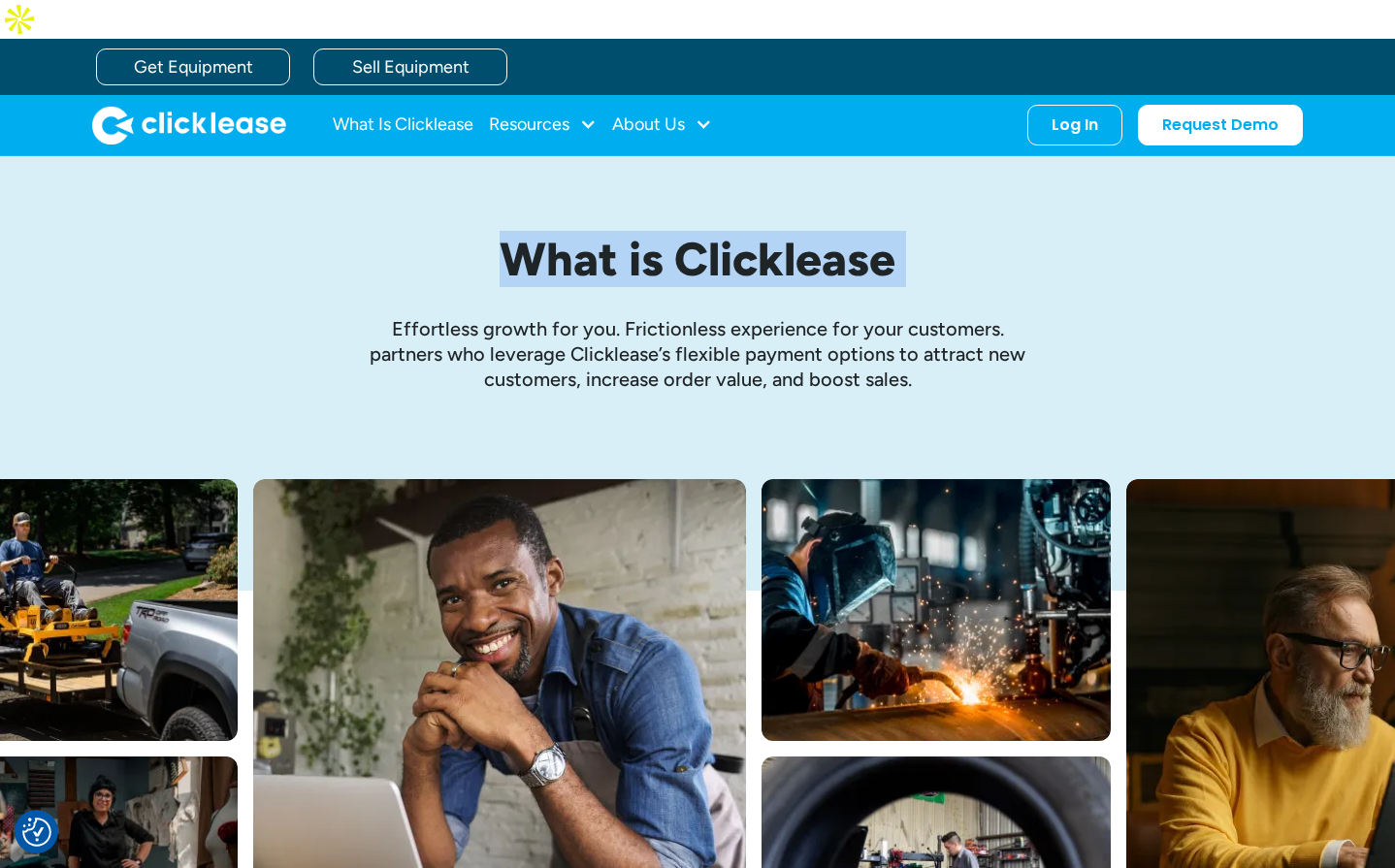
click at [587, 234] on h1 "What is Clicklease" at bounding box center [697, 260] width 912 height 52
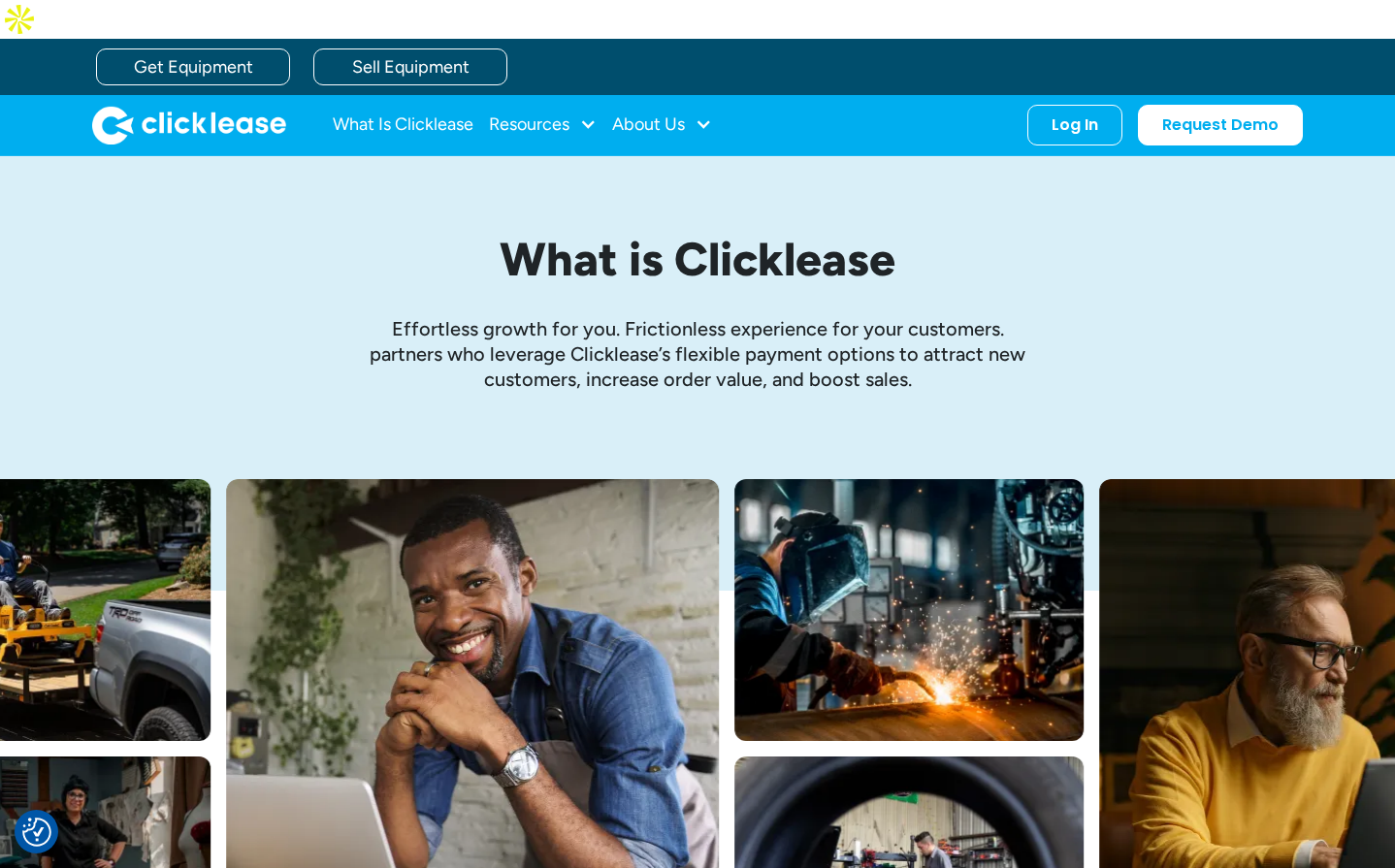
click at [558, 316] on p "Effortless growth ﻿for you. Frictionless experience for your customers. partner…" at bounding box center [697, 354] width 679 height 76
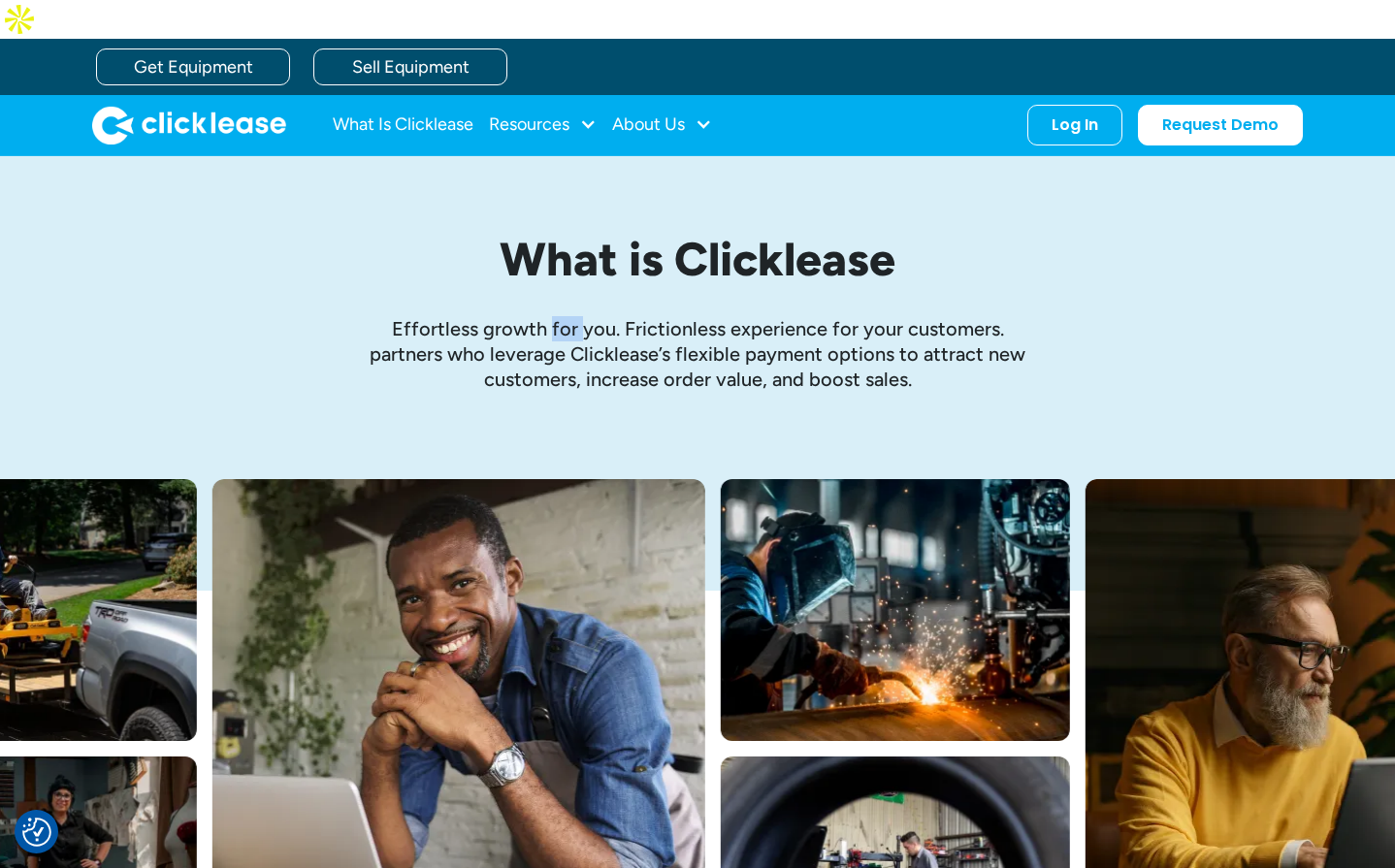
click at [558, 316] on p "Effortless growth ﻿for you. Frictionless experience for your customers. partner…" at bounding box center [697, 354] width 679 height 76
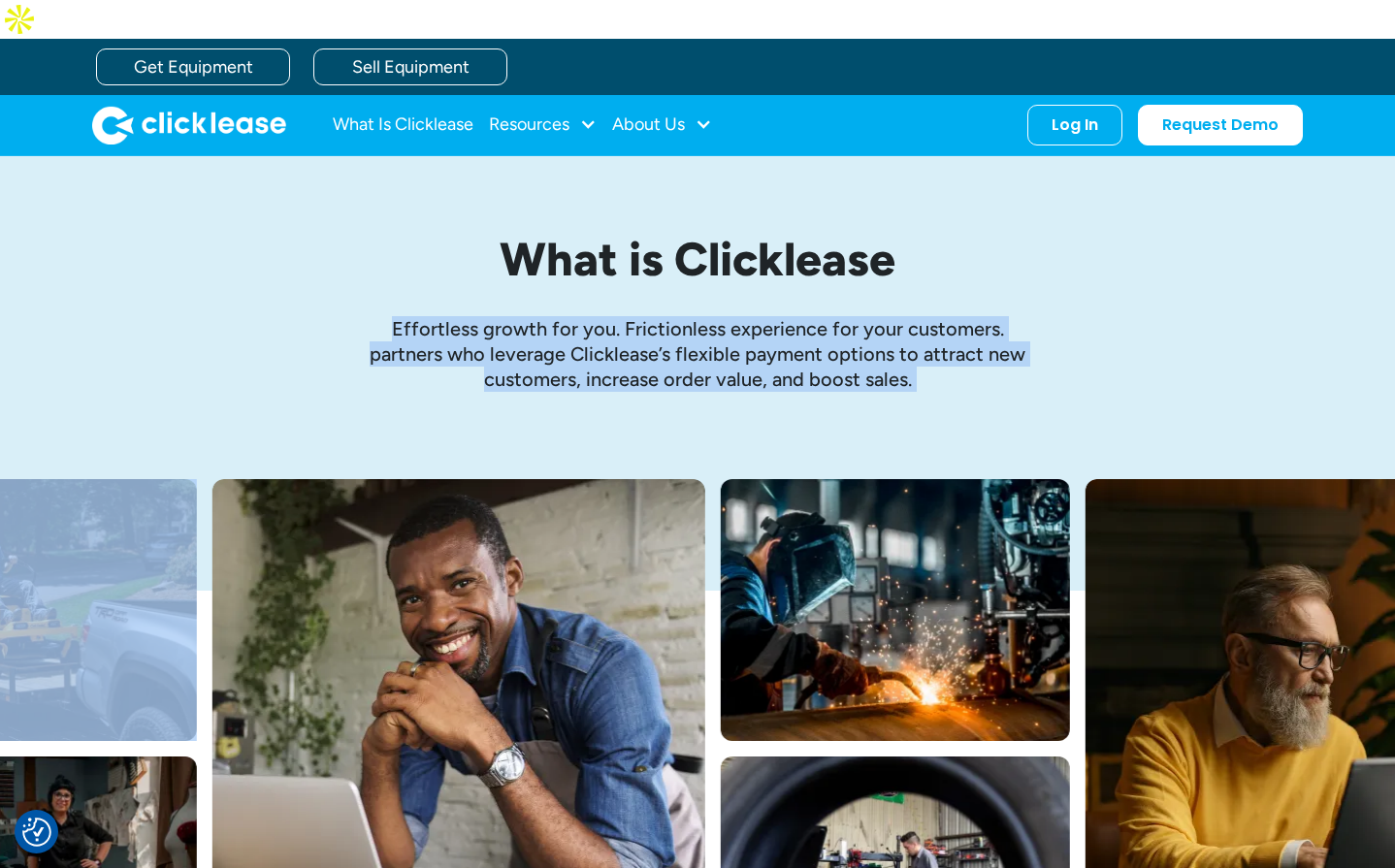
click at [558, 316] on p "Effortless growth ﻿for you. Frictionless experience for your customers. partner…" at bounding box center [697, 354] width 679 height 76
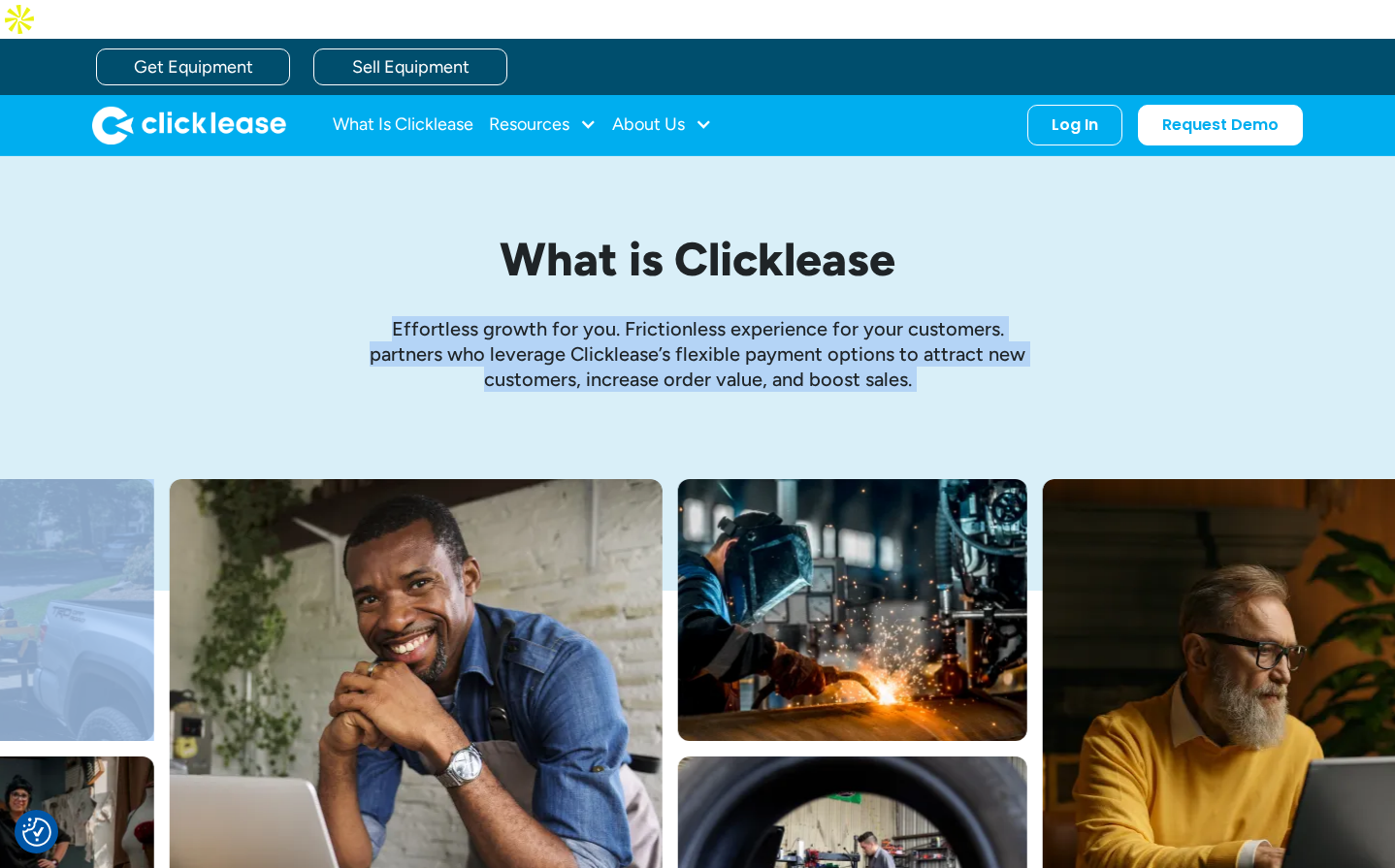
click at [688, 326] on p "Effortless growth ﻿for you. Frictionless experience for your customers. partner…" at bounding box center [697, 354] width 679 height 76
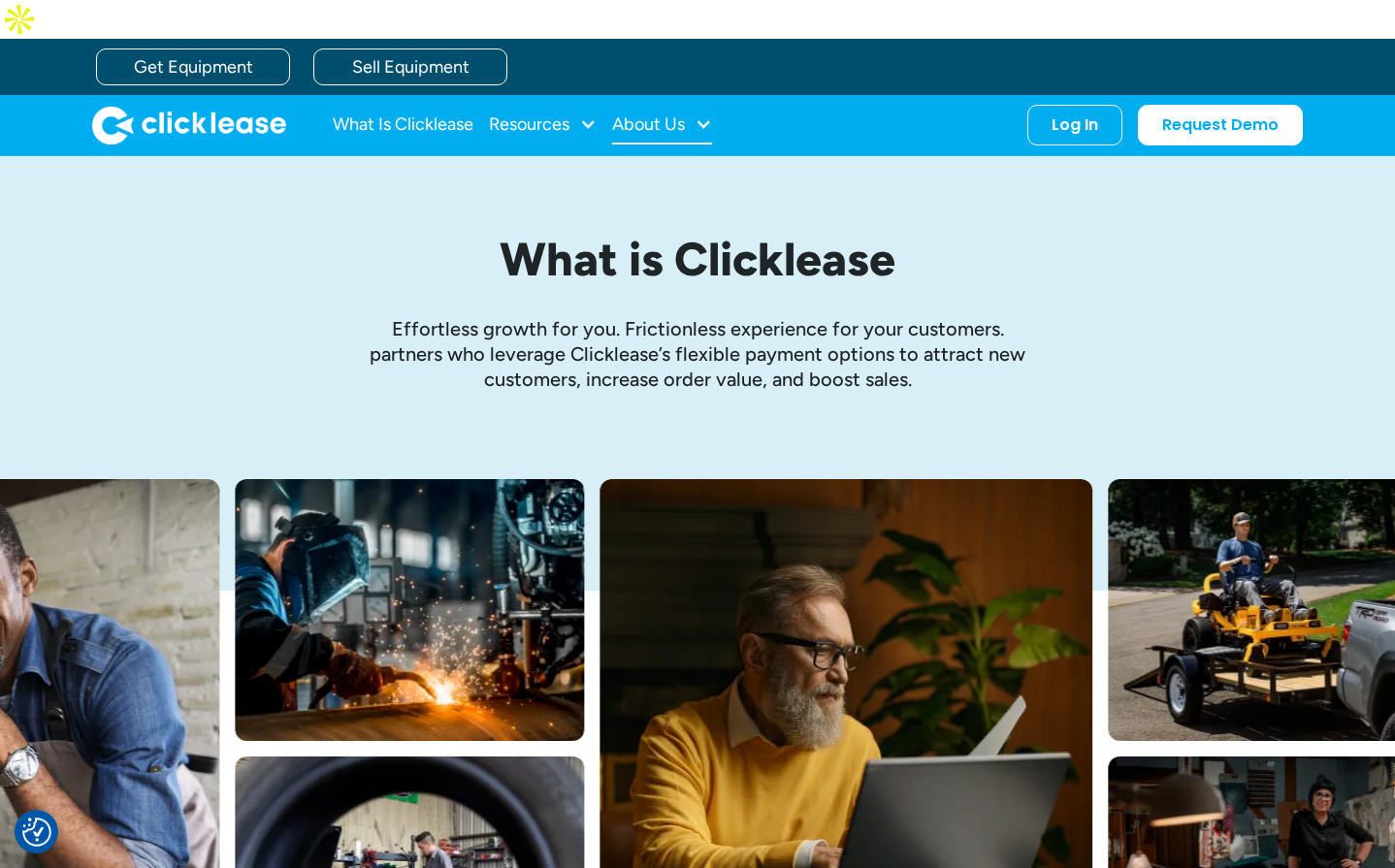
click at [632, 105] on div "About Us" at bounding box center [661, 124] width 99 height 39
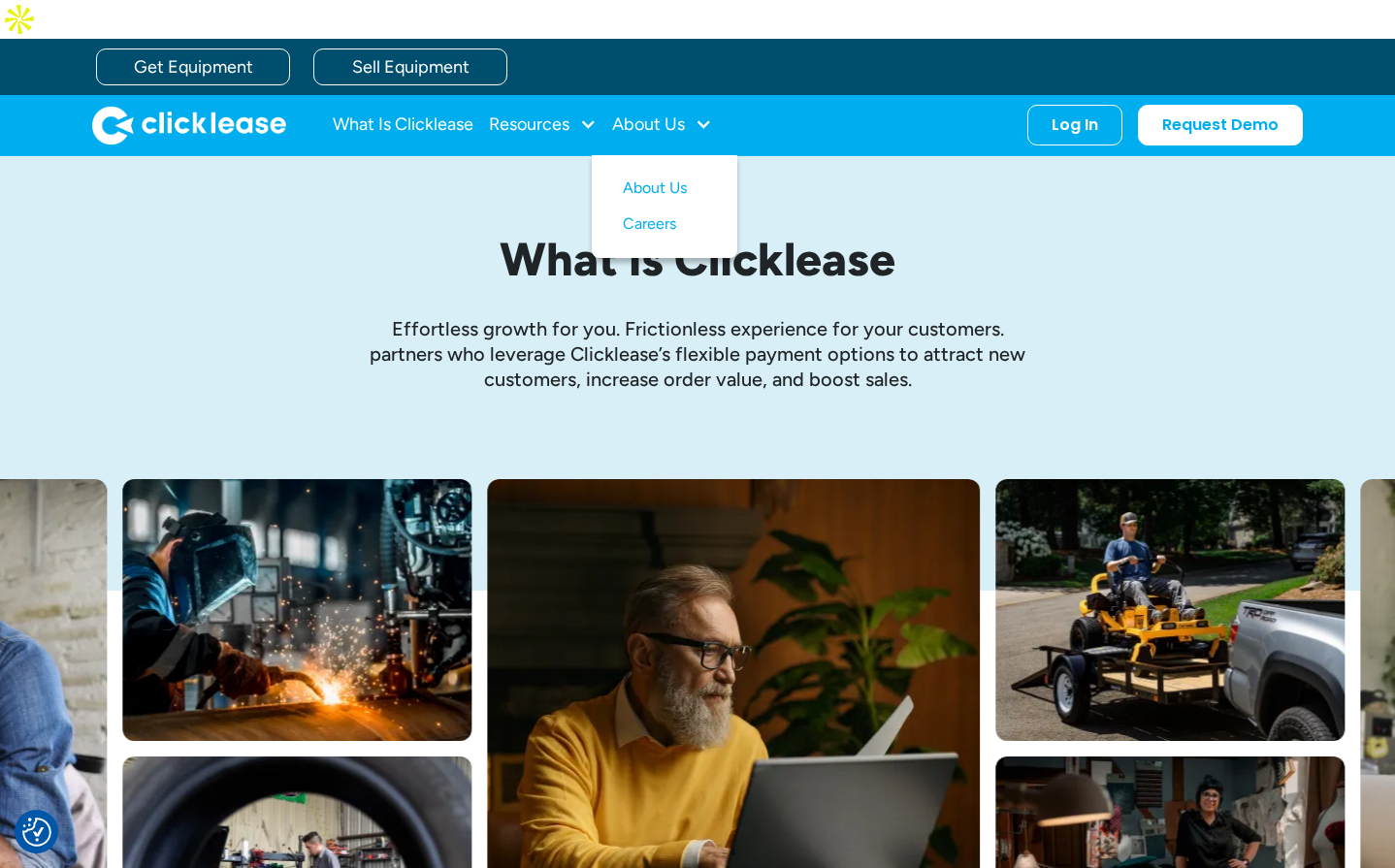
click at [593, 316] on p "Effortless growth ﻿for you. Frictionless experience for your customers. partner…" at bounding box center [697, 354] width 679 height 76
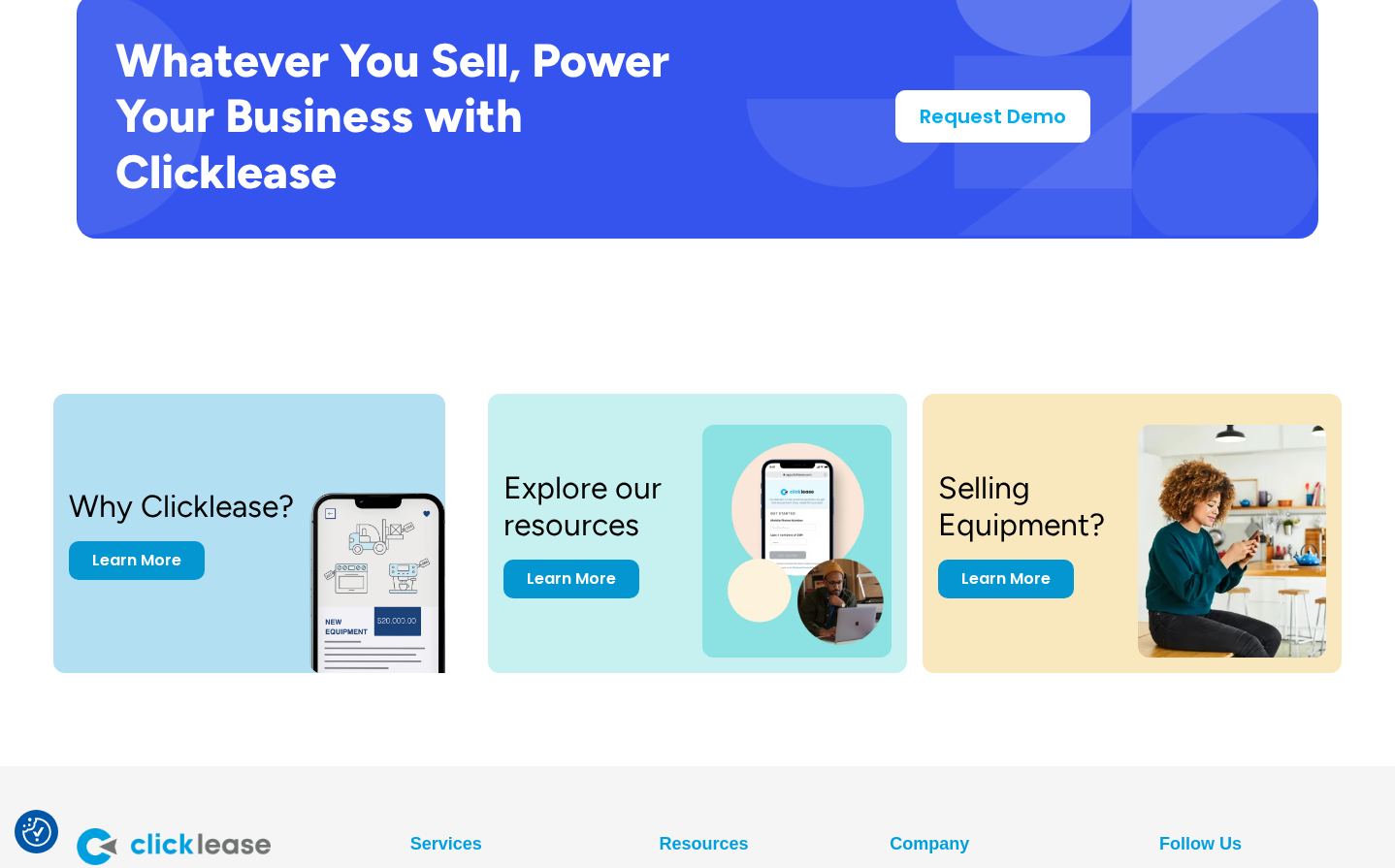
scroll to position [3782, 0]
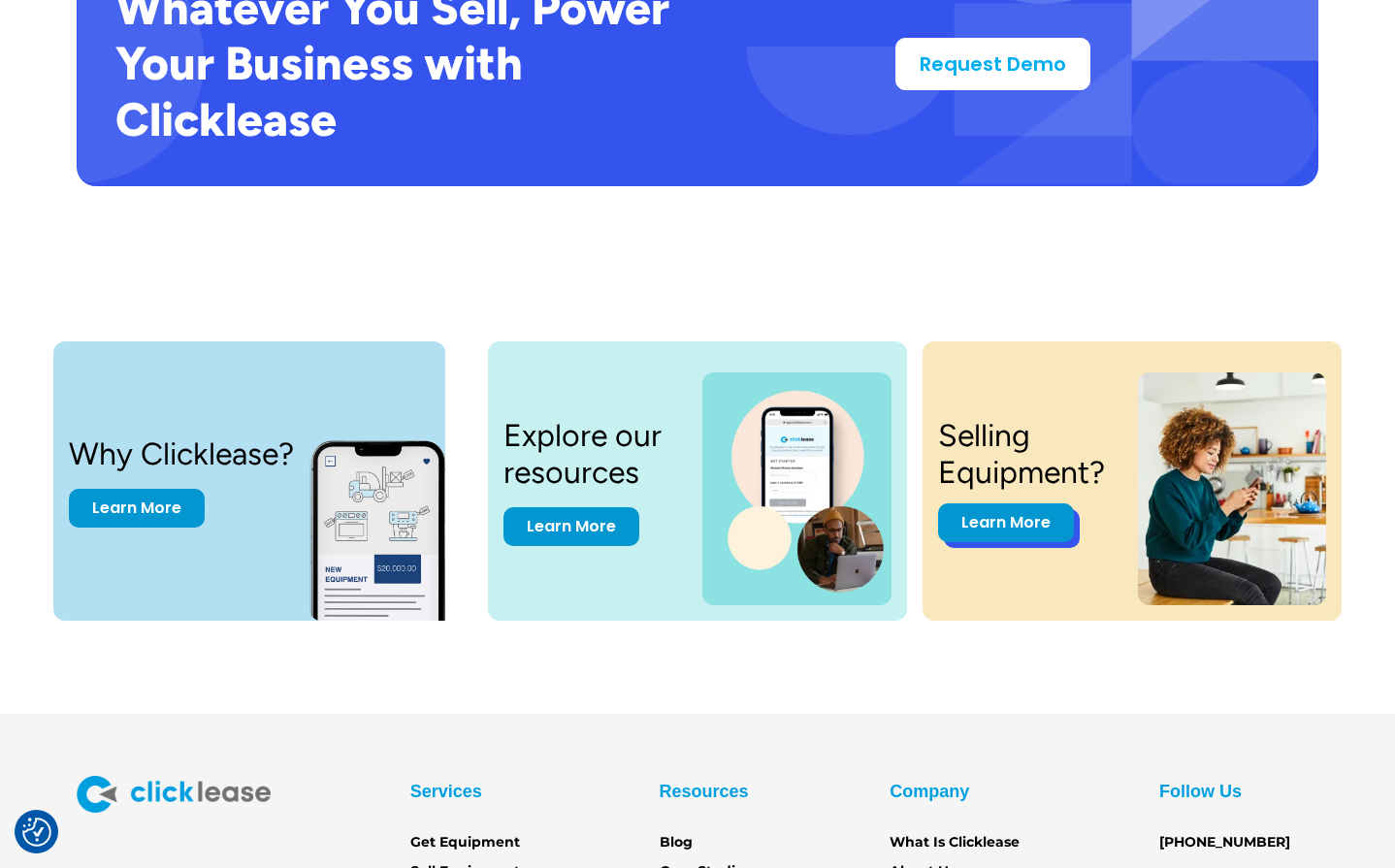
click at [1020, 503] on link "Learn More" at bounding box center [1005, 522] width 136 height 39
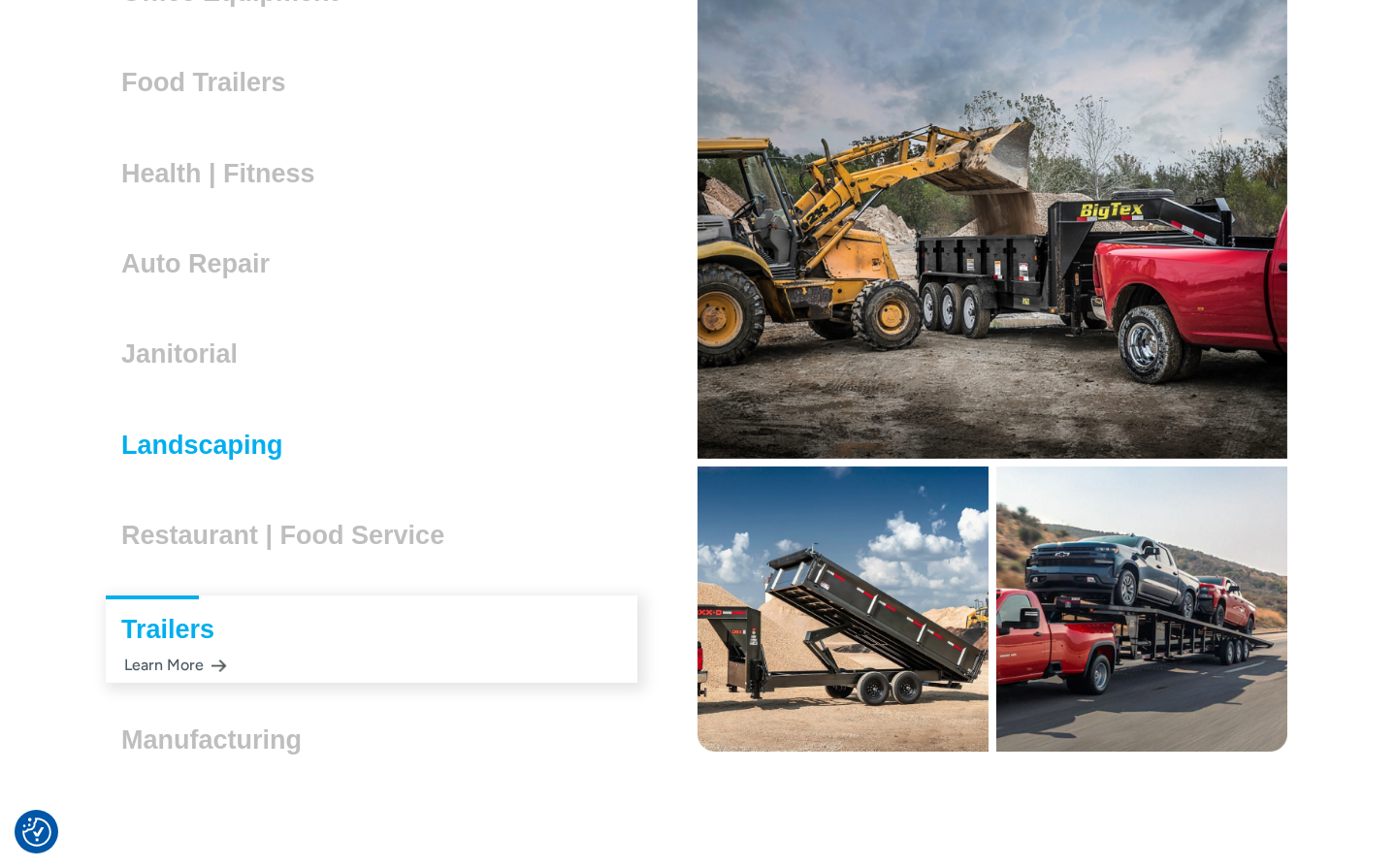
scroll to position [5625, 0]
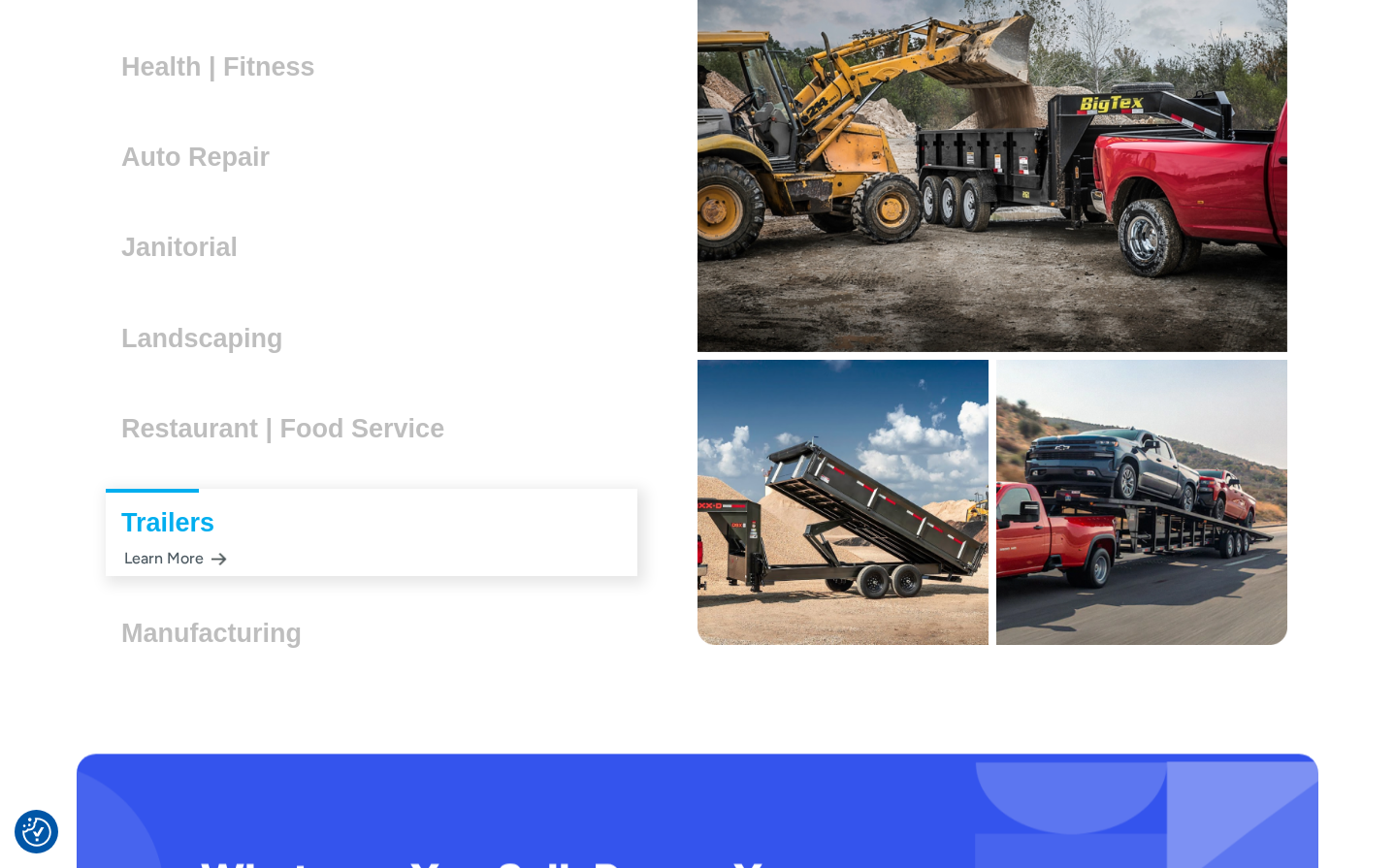
click at [209, 539] on div "Learn More" at bounding box center [174, 558] width 105 height 38
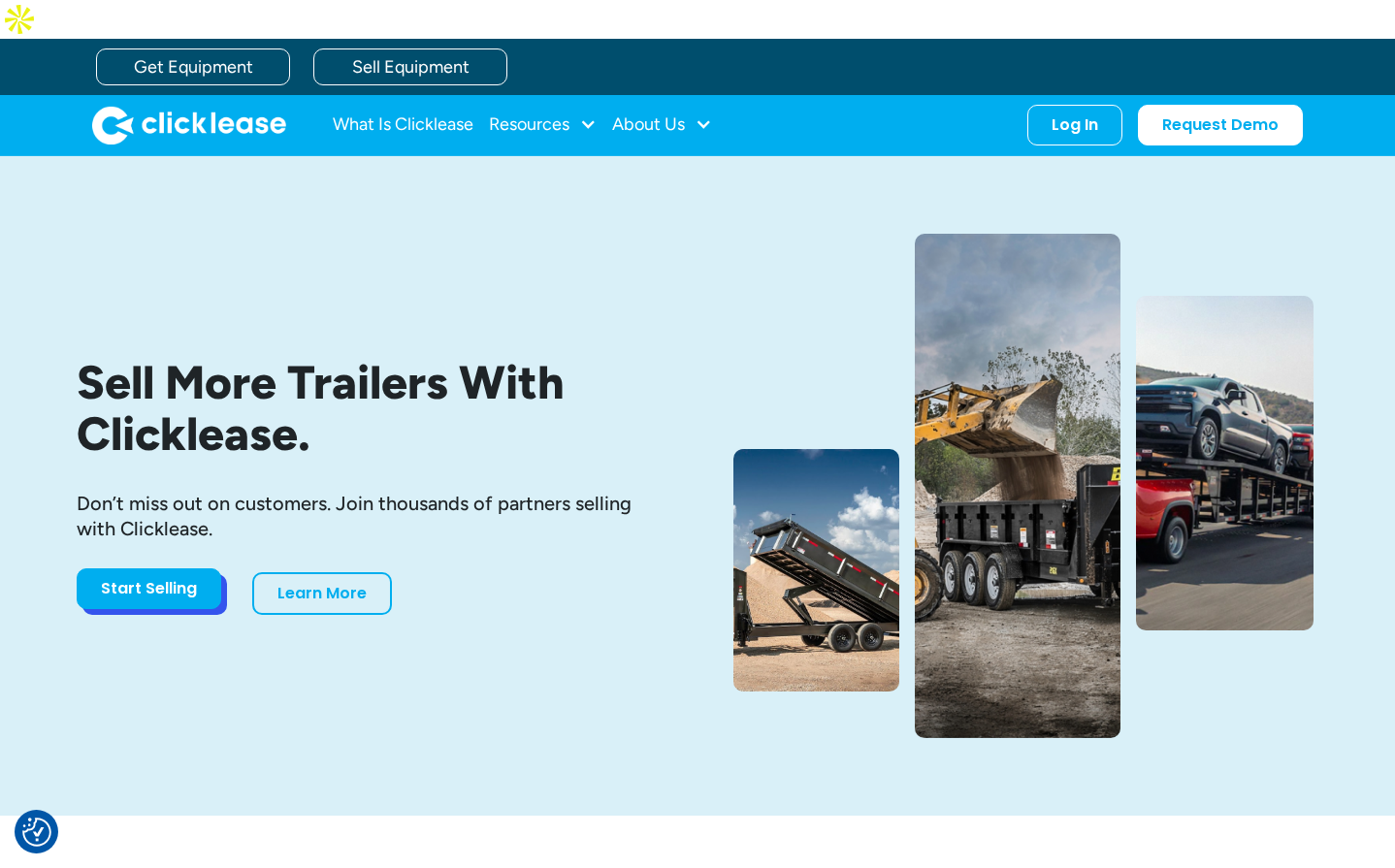
click at [180, 569] on link "Start Selling" at bounding box center [148, 589] width 144 height 41
click at [427, 49] on link "Sell Equipment" at bounding box center [410, 67] width 194 height 37
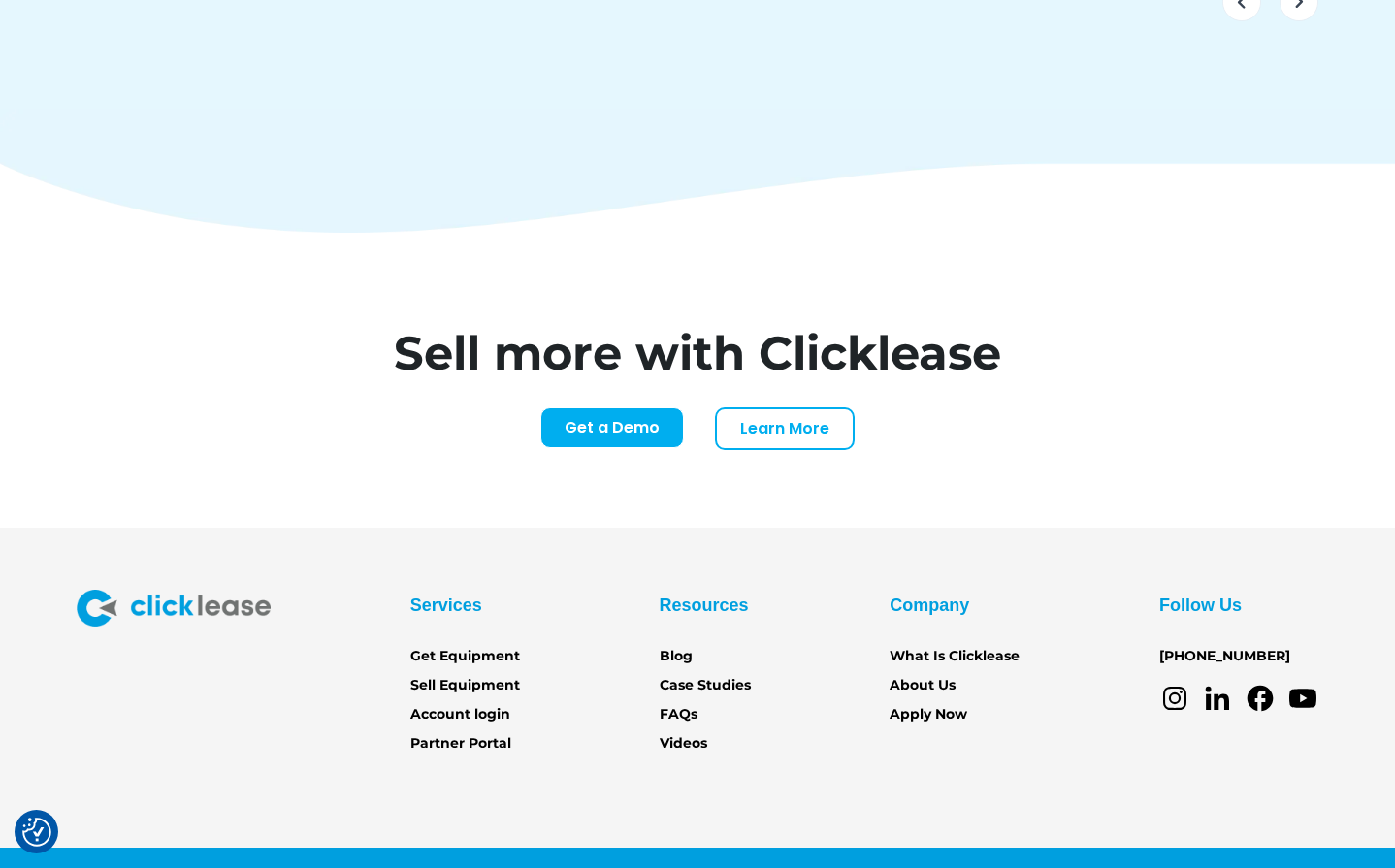
scroll to position [7980, 0]
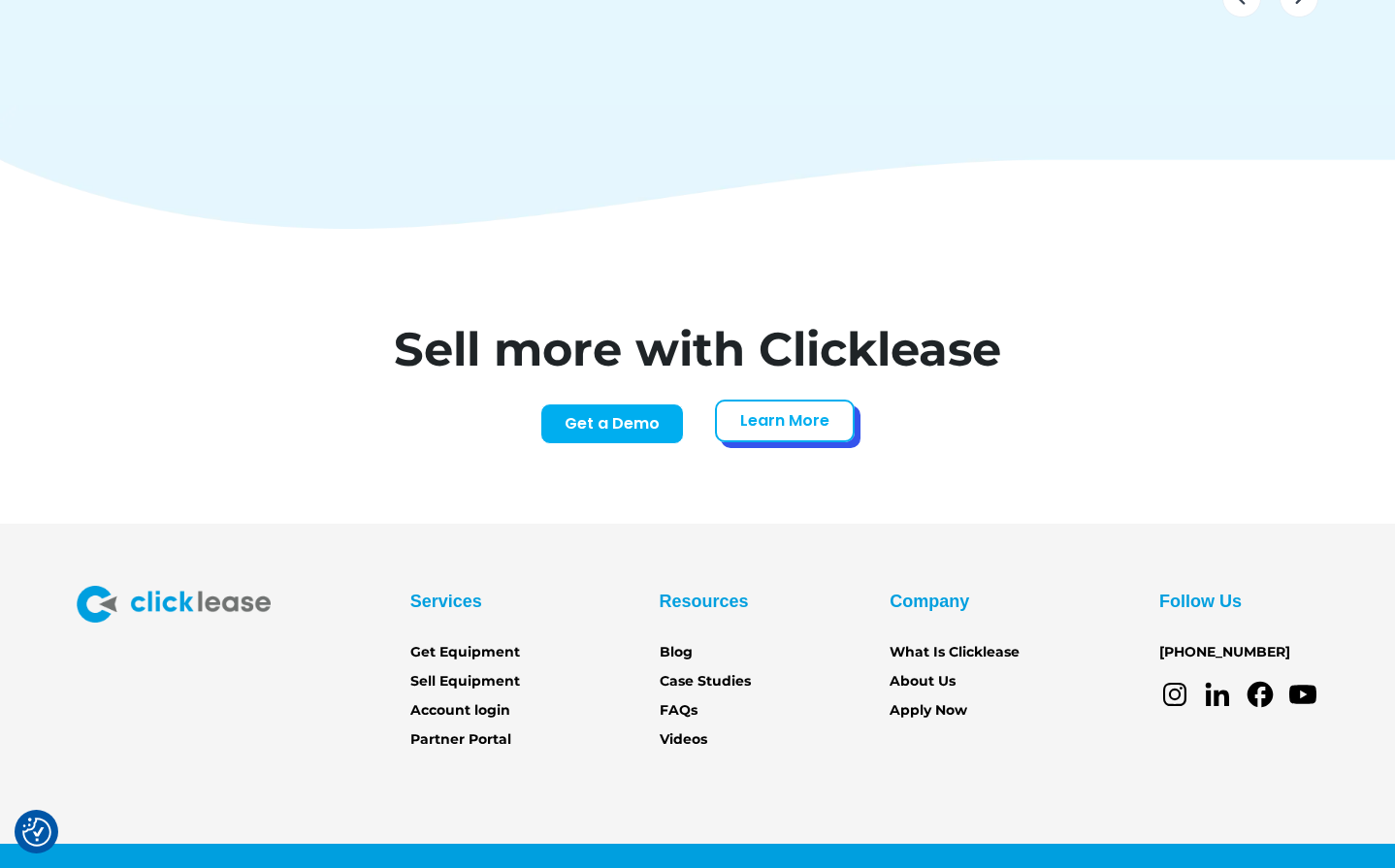
click at [772, 400] on link "Learn More" at bounding box center [785, 421] width 139 height 43
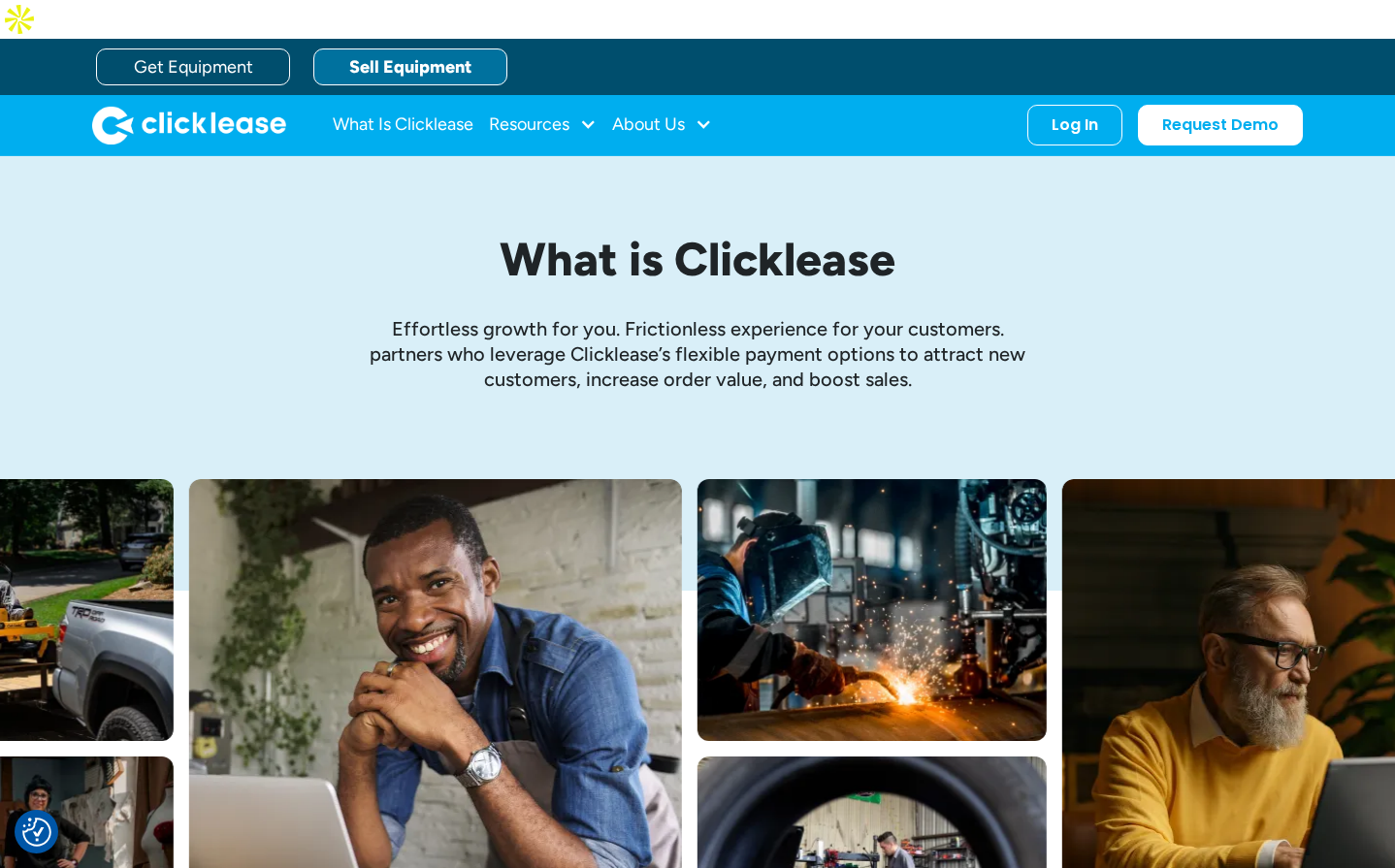
click at [362, 49] on link "Sell Equipment" at bounding box center [410, 67] width 194 height 37
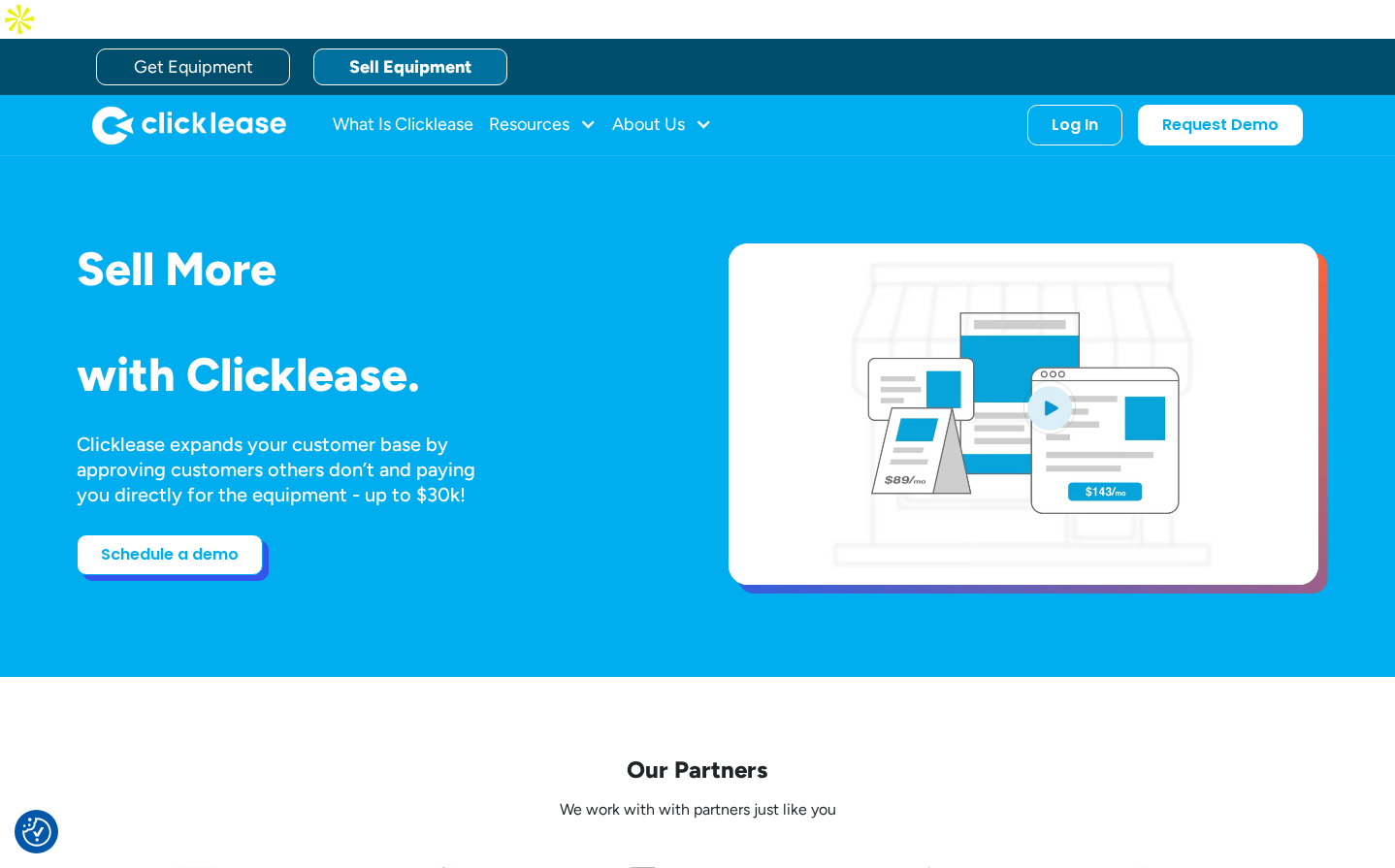
click at [121, 534] on link "Schedule a demo" at bounding box center [169, 554] width 186 height 41
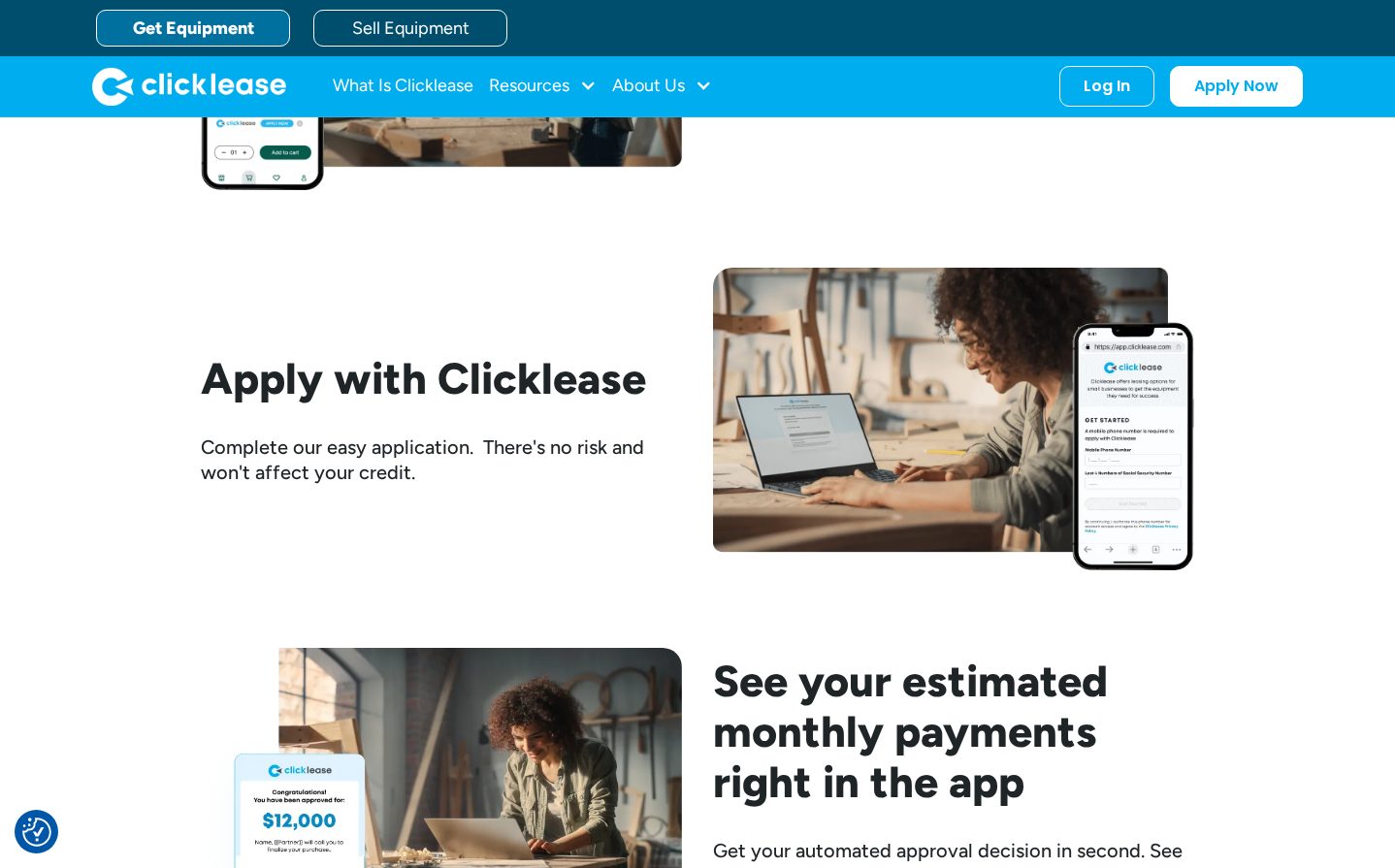
scroll to position [2134, 0]
